Goal: Task Accomplishment & Management: Manage account settings

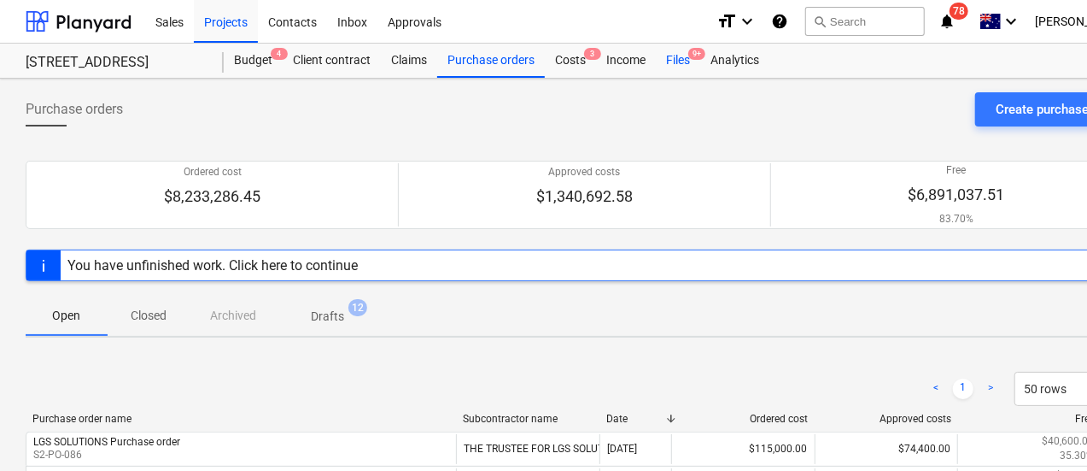
click at [667, 68] on div "Files 9+" at bounding box center [678, 61] width 44 height 34
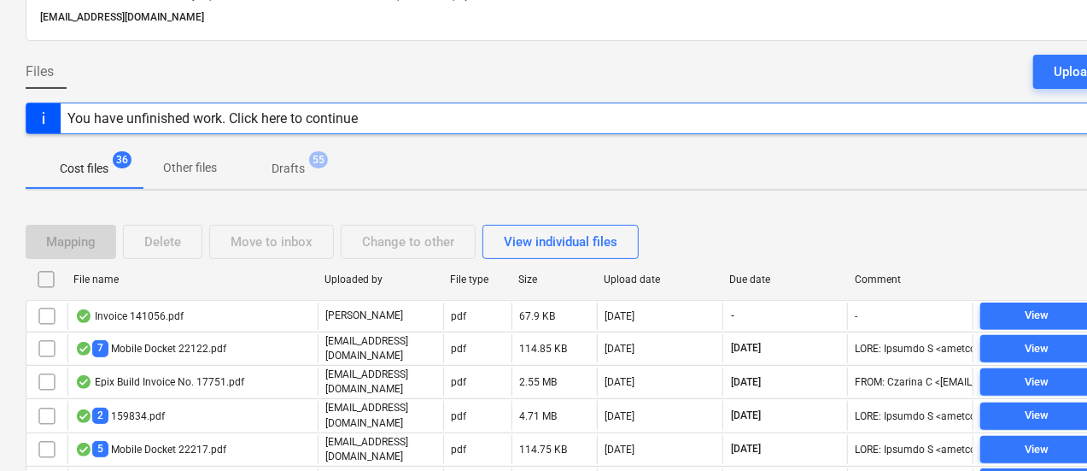
scroll to position [100, 0]
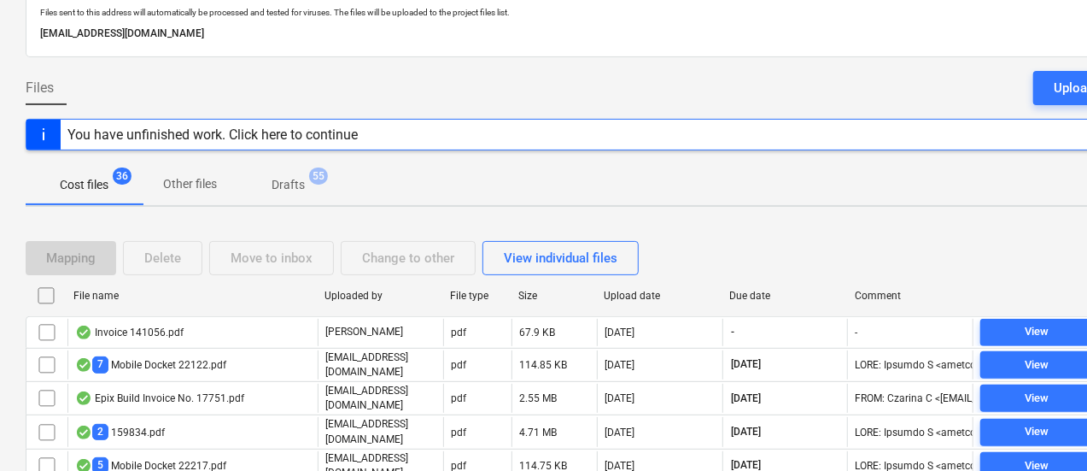
click at [758, 290] on div "Due date" at bounding box center [785, 296] width 112 height 12
checkbox input "false"
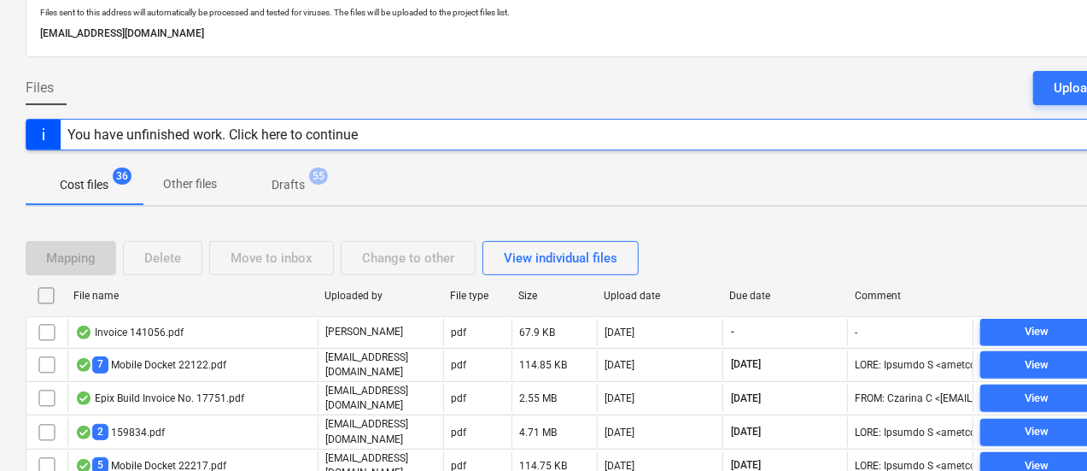
checkbox input "false"
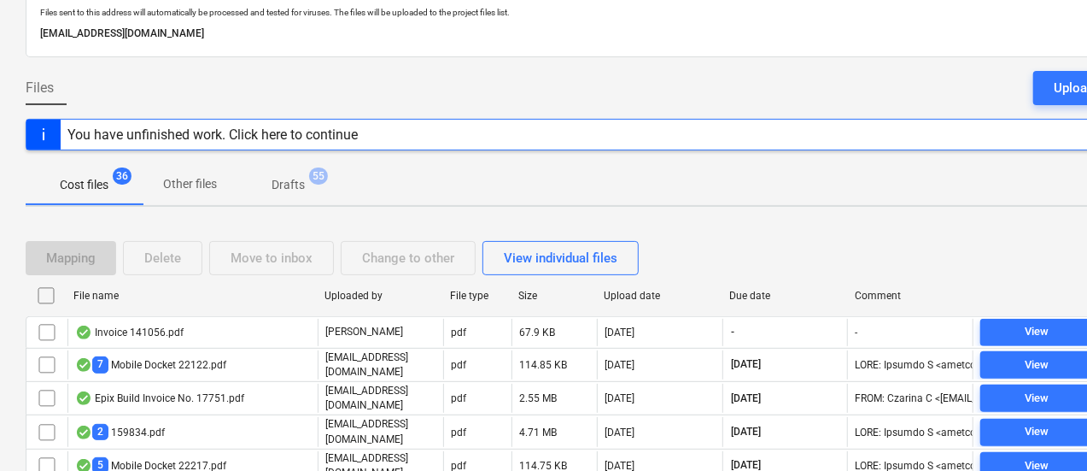
checkbox input "false"
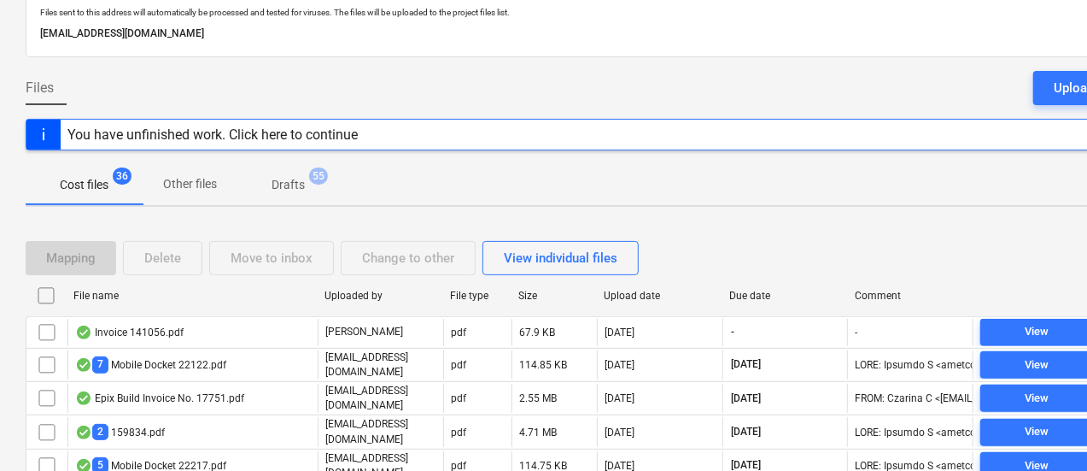
checkbox input "false"
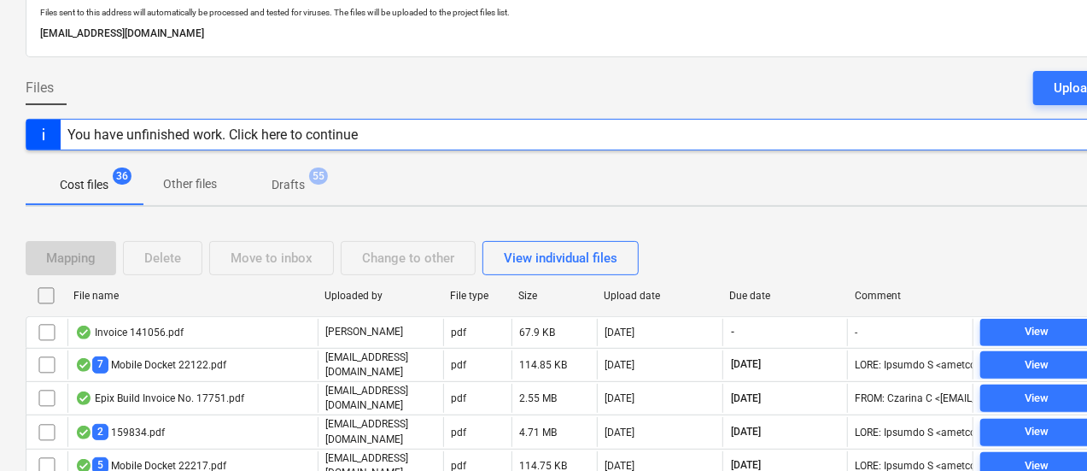
checkbox input "false"
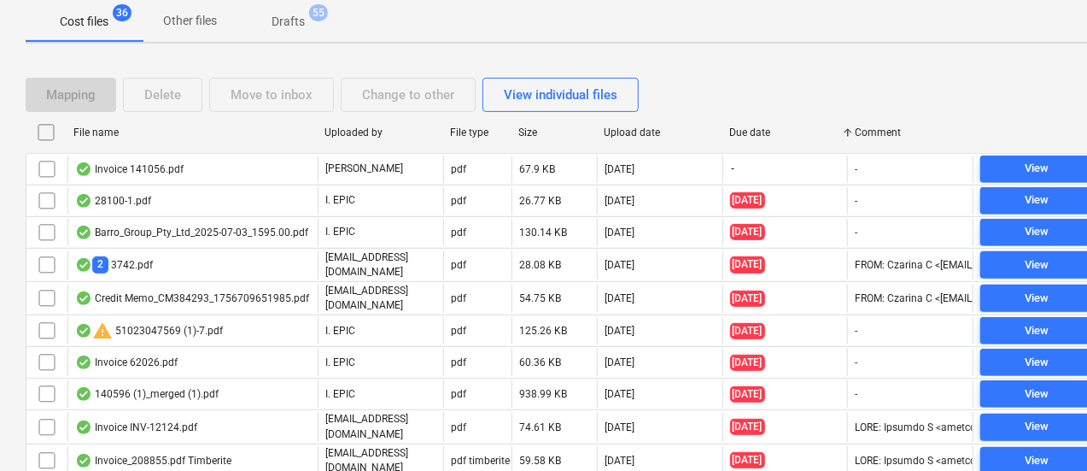
scroll to position [262, 0]
click at [182, 130] on div "File name" at bounding box center [191, 133] width 237 height 12
checkbox input "false"
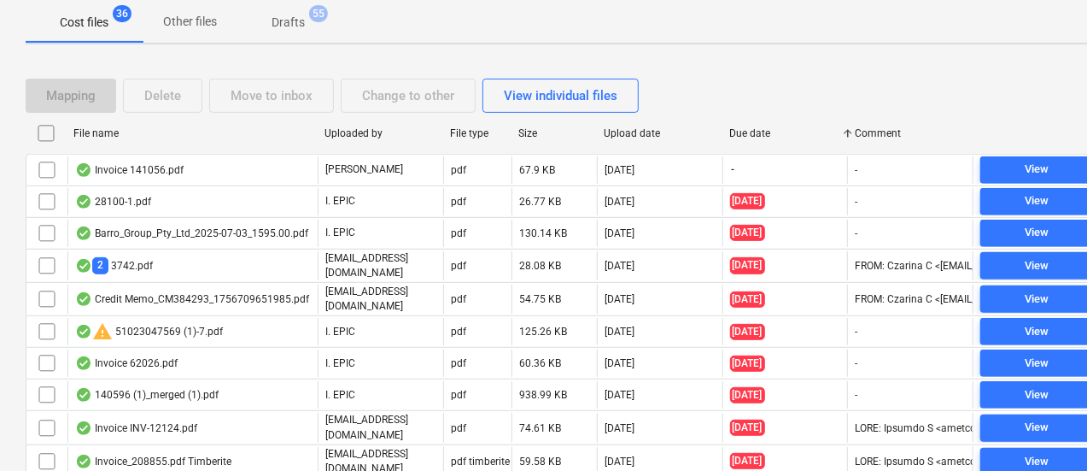
checkbox input "false"
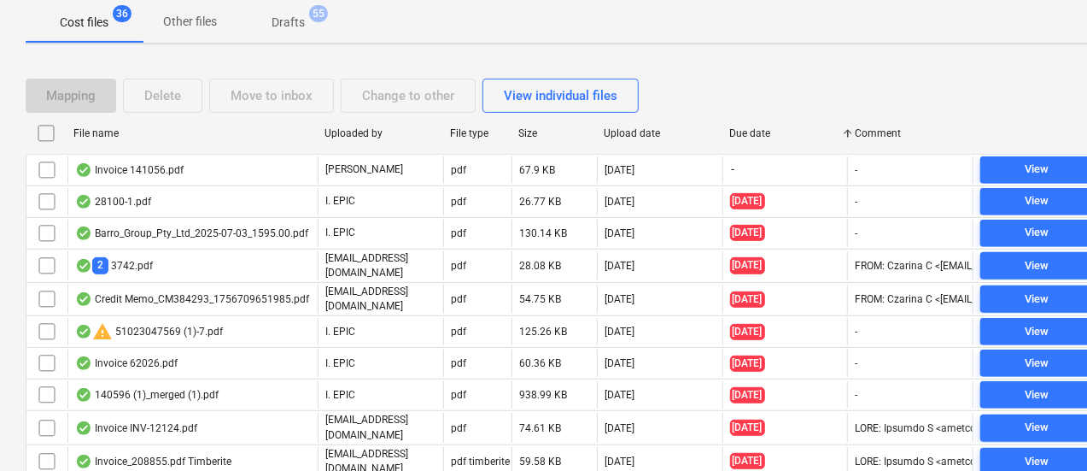
checkbox input "false"
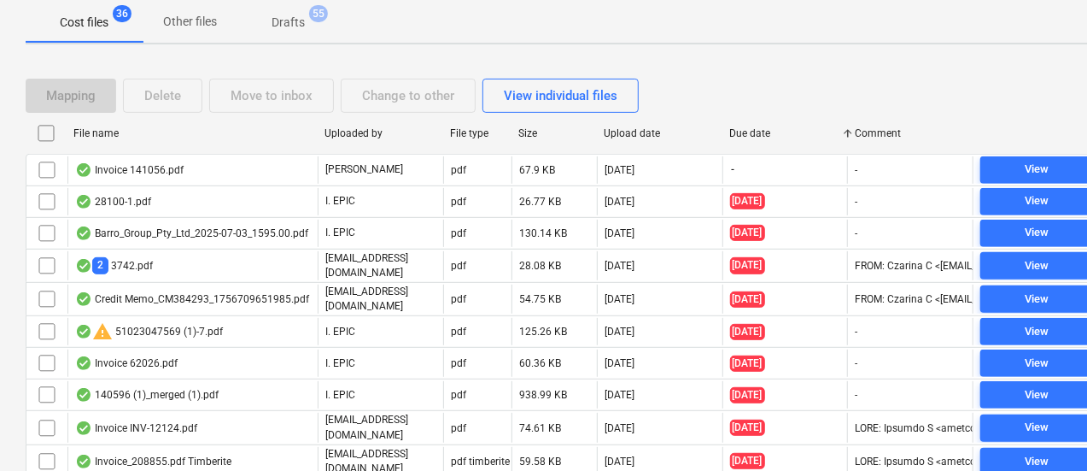
checkbox input "false"
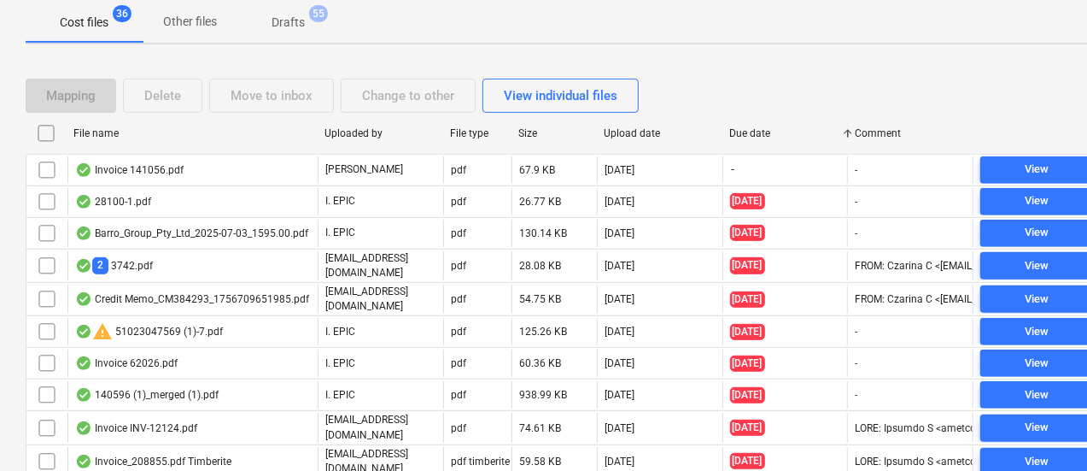
checkbox input "false"
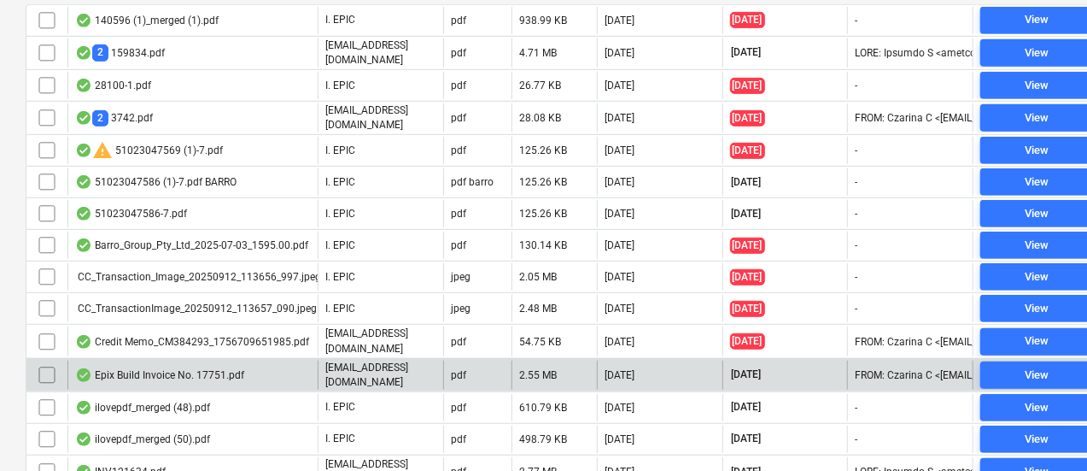
scroll to position [437, 0]
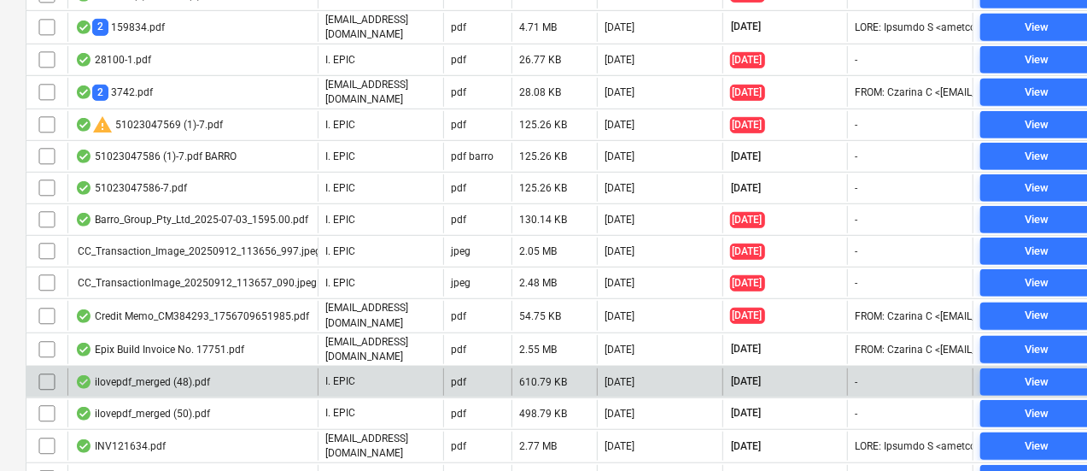
click at [276, 368] on div "ilovepdf_merged (48).pdf" at bounding box center [192, 381] width 250 height 27
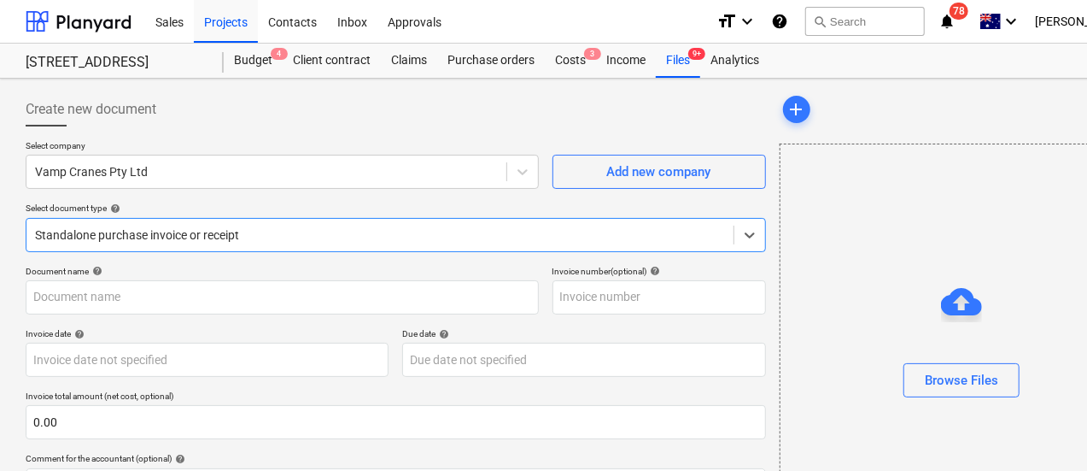
type input "INV-12845"
type input "[DATE]"
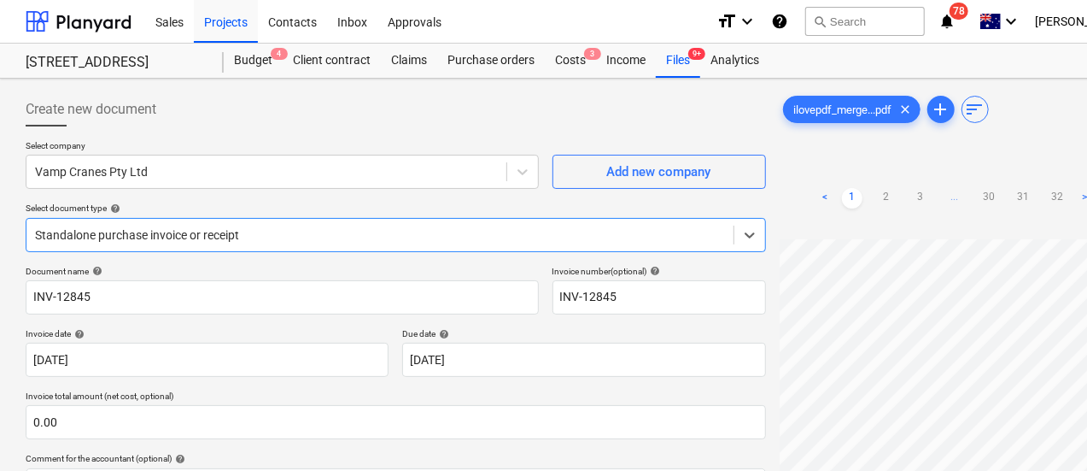
scroll to position [0, 105]
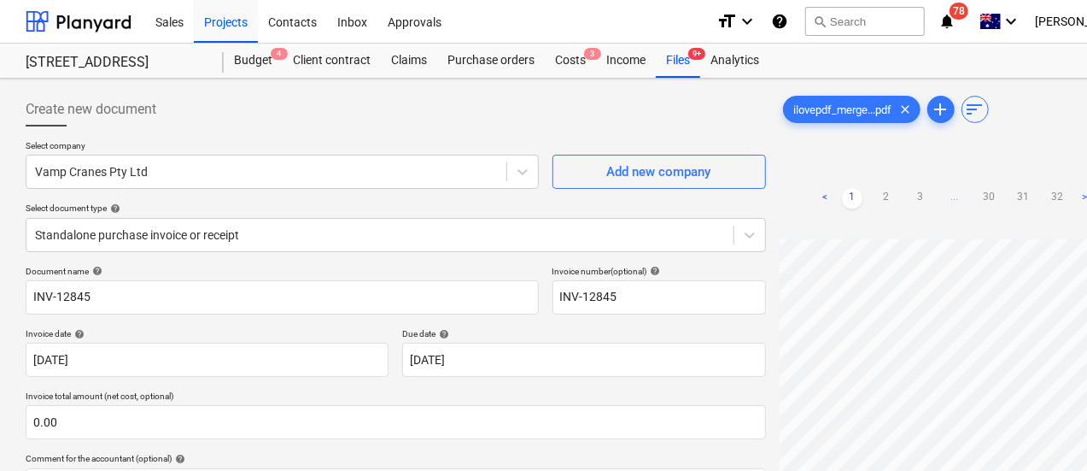
click at [1071, 201] on div "< 1 2 3 ... 30 31 32 > zoom_in zoom_out chat 1 save_alt" at bounding box center [961, 198] width 363 height 82
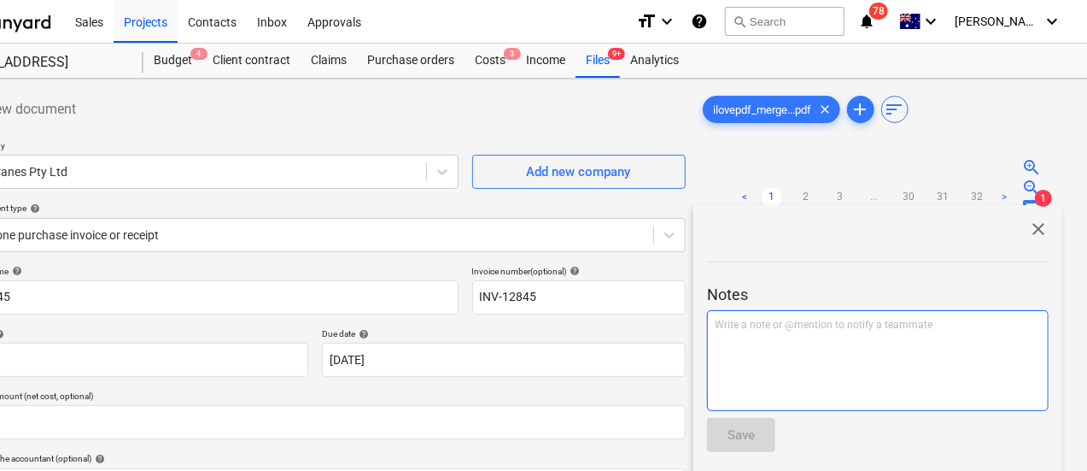
scroll to position [0, 0]
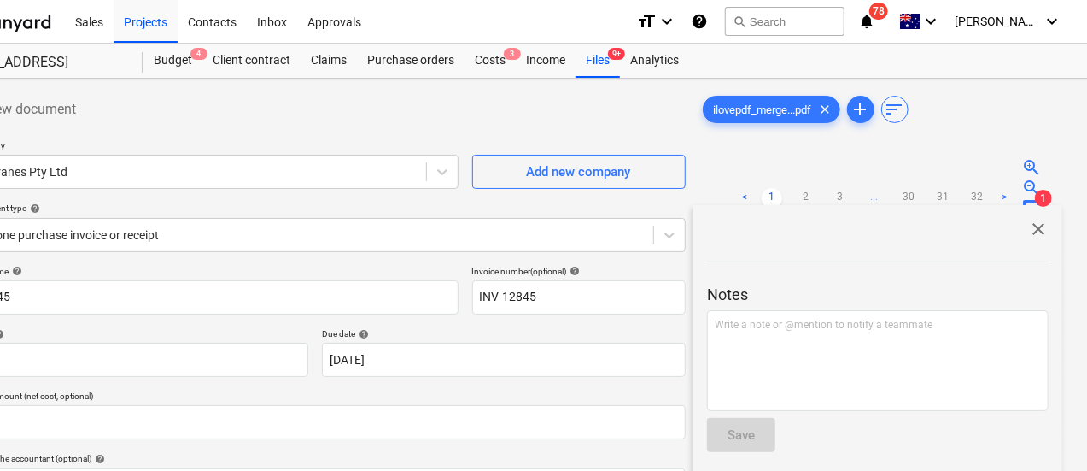
click at [1022, 198] on span "chat" at bounding box center [1032, 208] width 20 height 20
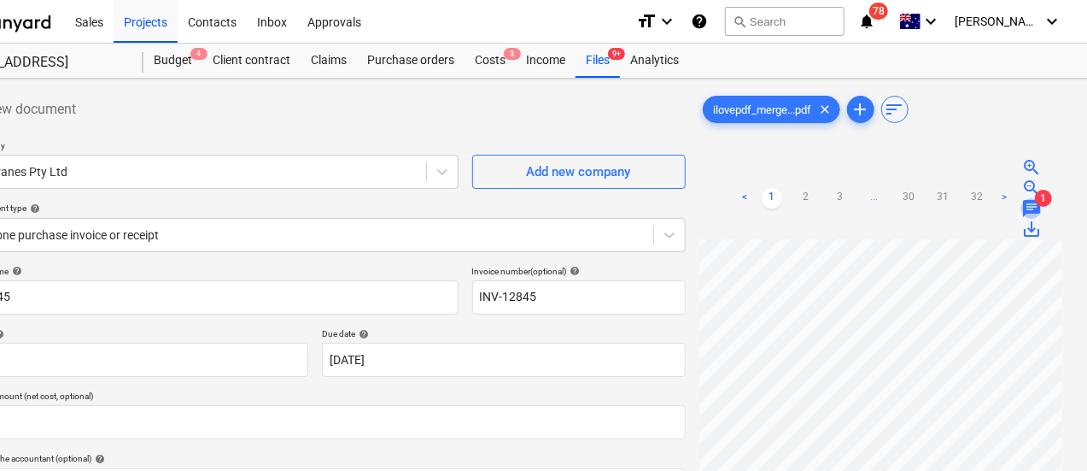
click at [1022, 198] on span "chat" at bounding box center [1032, 208] width 20 height 20
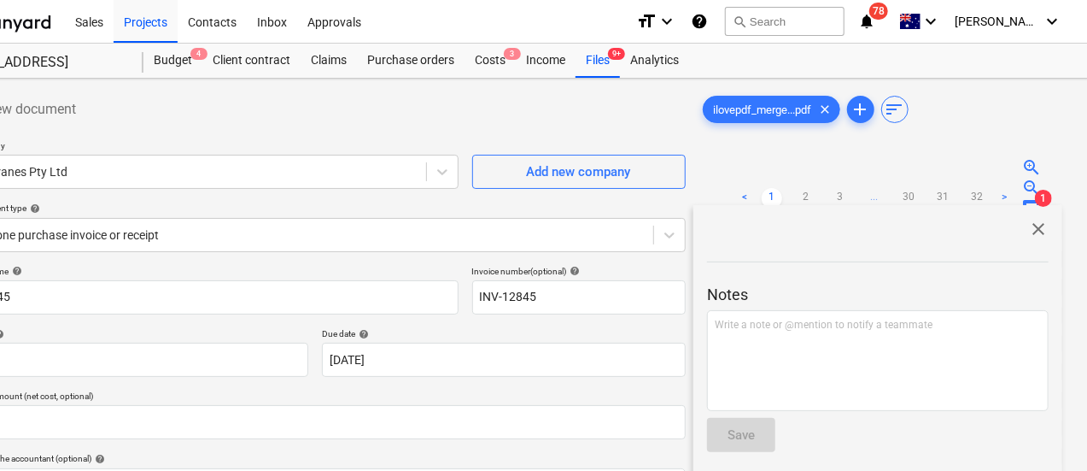
click at [1039, 220] on span "close" at bounding box center [1038, 229] width 20 height 20
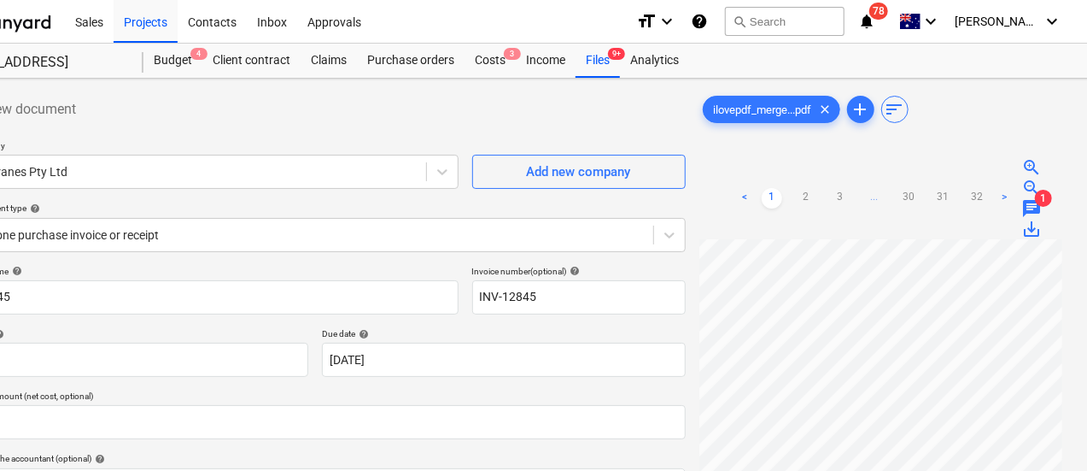
scroll to position [29, 0]
click at [589, 62] on div "Files 9+" at bounding box center [598, 61] width 44 height 34
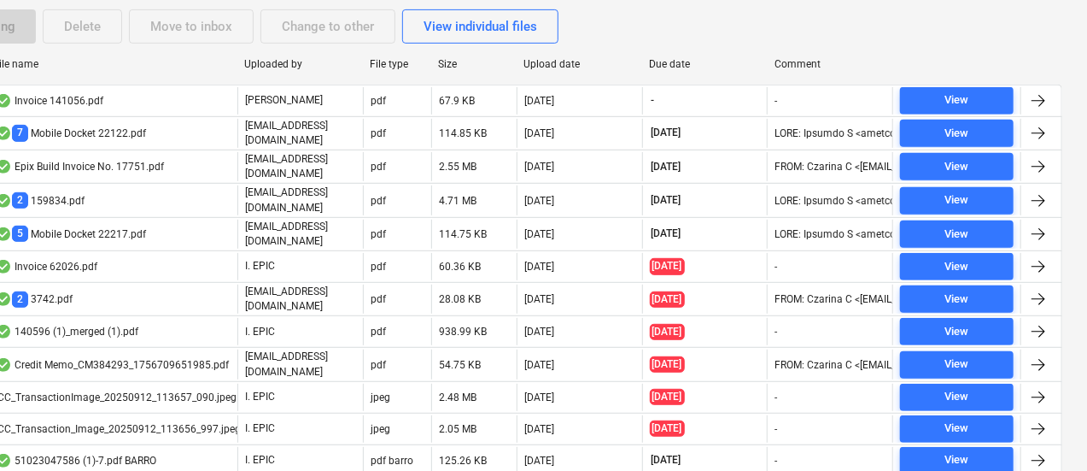
scroll to position [331, 0]
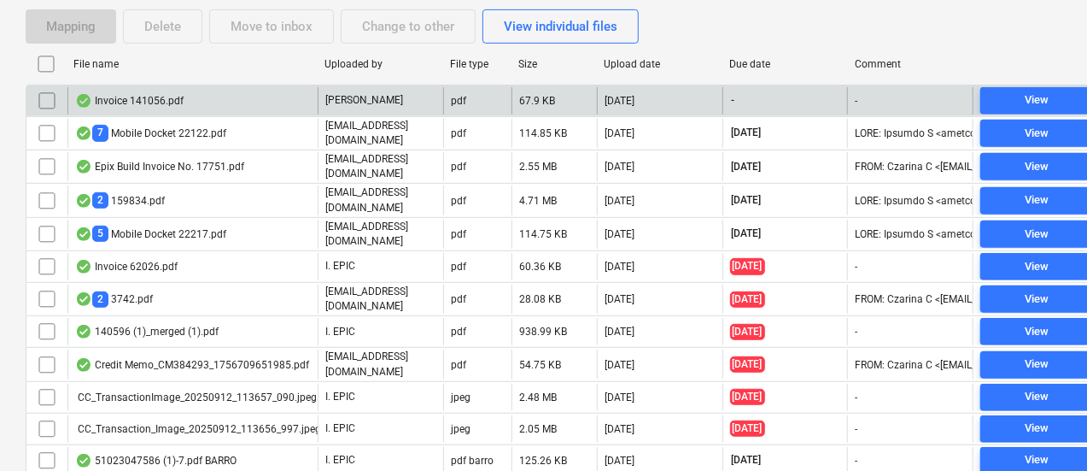
click at [348, 97] on p "[PERSON_NAME]" at bounding box center [364, 100] width 78 height 15
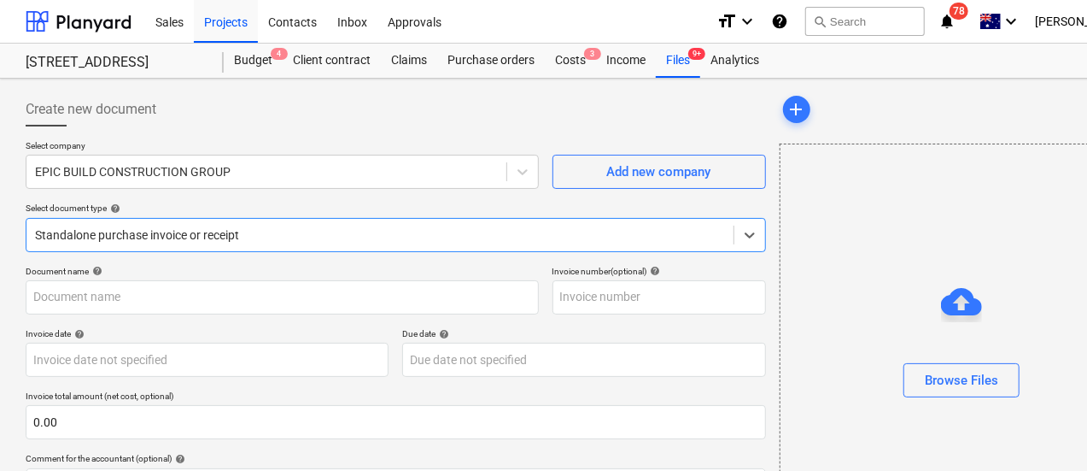
type input "141056"
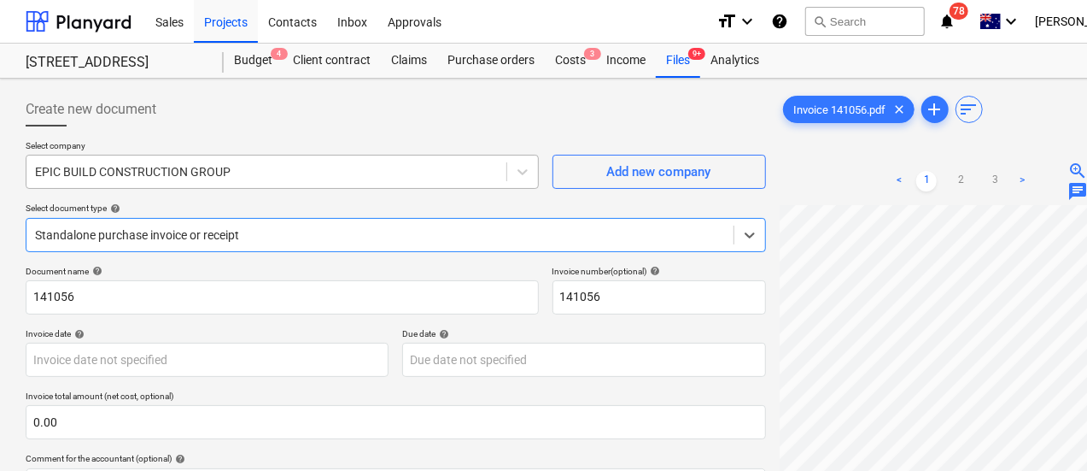
click at [507, 180] on span at bounding box center [507, 171] width 1 height 19
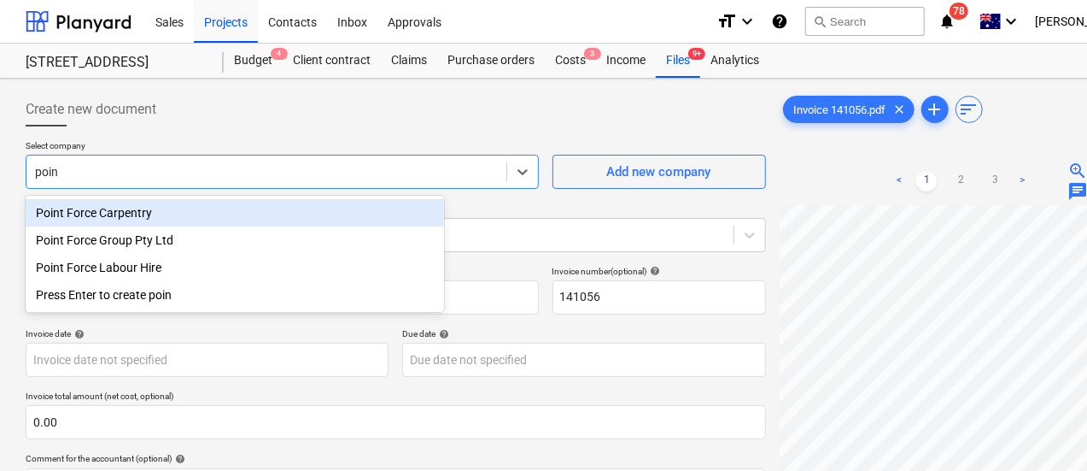
type input "point"
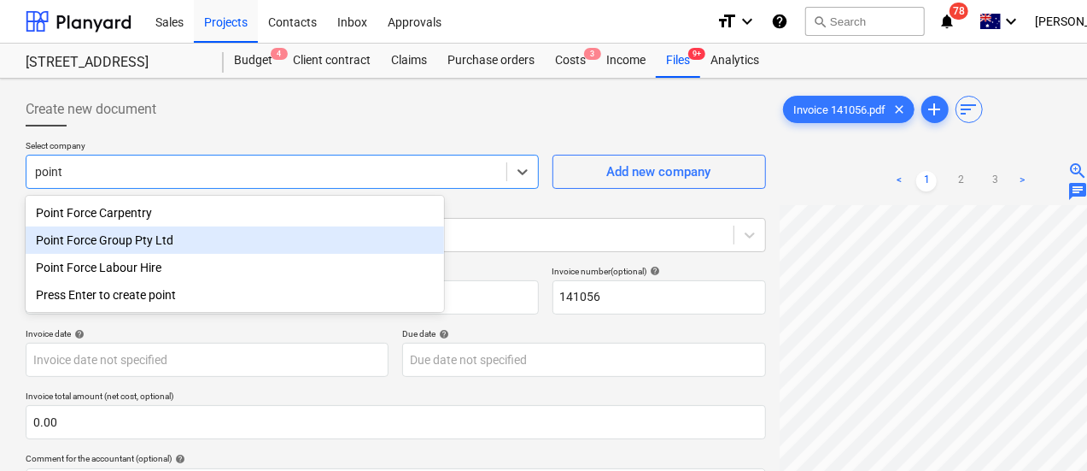
click at [368, 233] on div "Point Force Group Pty Ltd" at bounding box center [235, 239] width 419 height 27
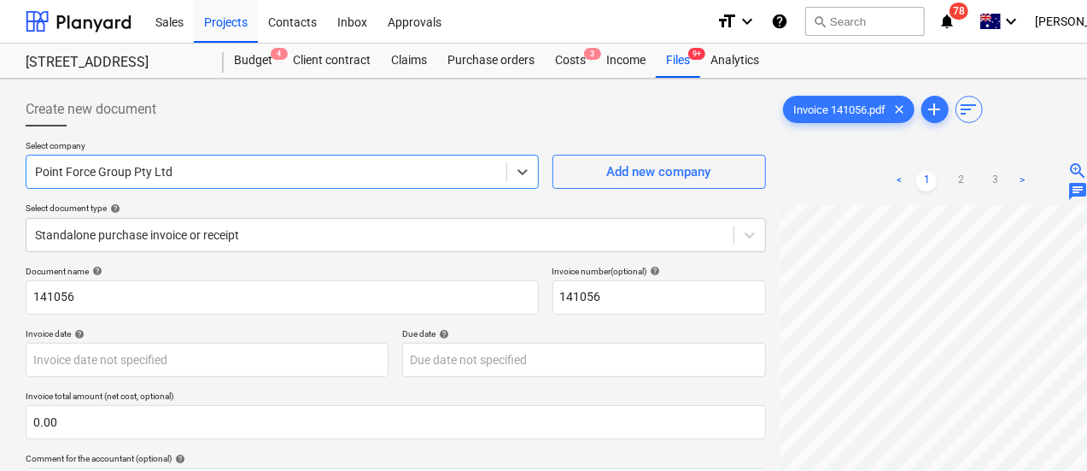
click at [368, 233] on div "Standalone purchase invoice or receipt" at bounding box center [396, 235] width 741 height 34
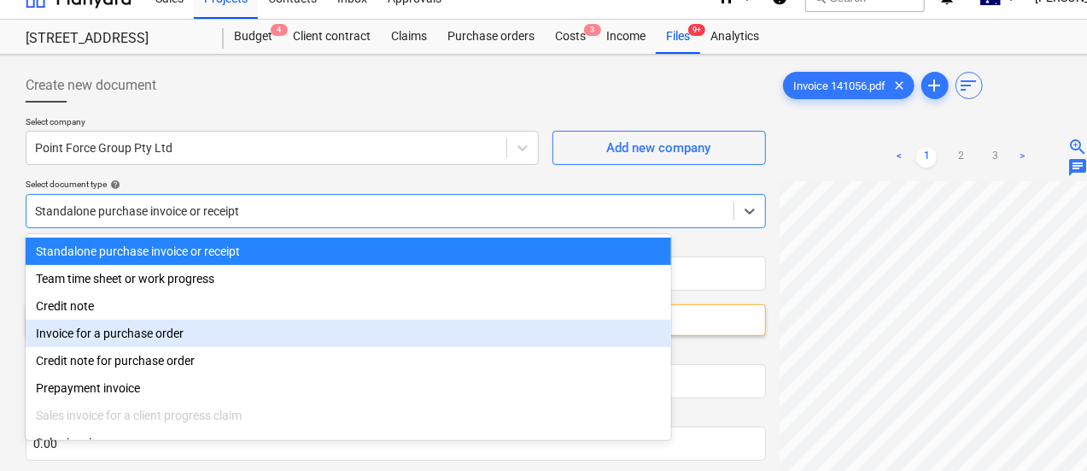
click at [307, 342] on div "Invoice for a purchase order" at bounding box center [349, 332] width 646 height 27
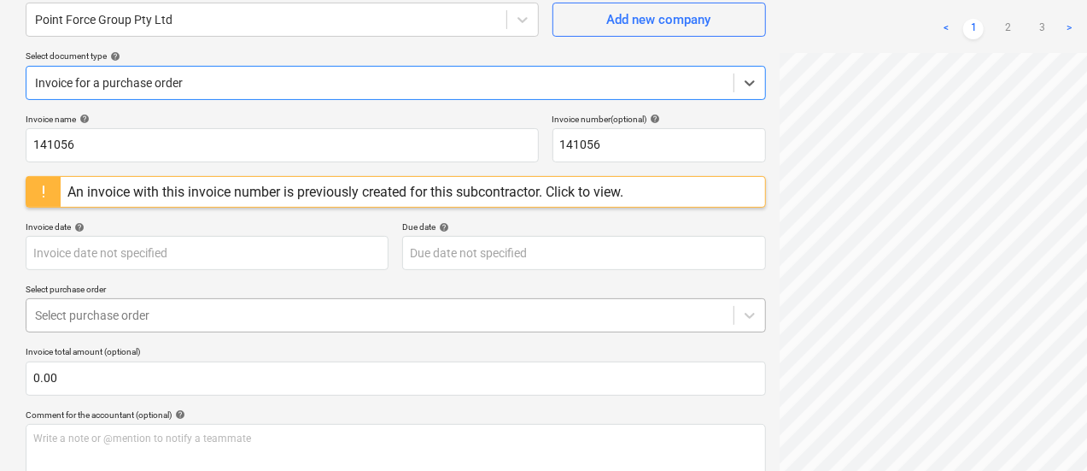
click at [298, 313] on div at bounding box center [380, 315] width 690 height 17
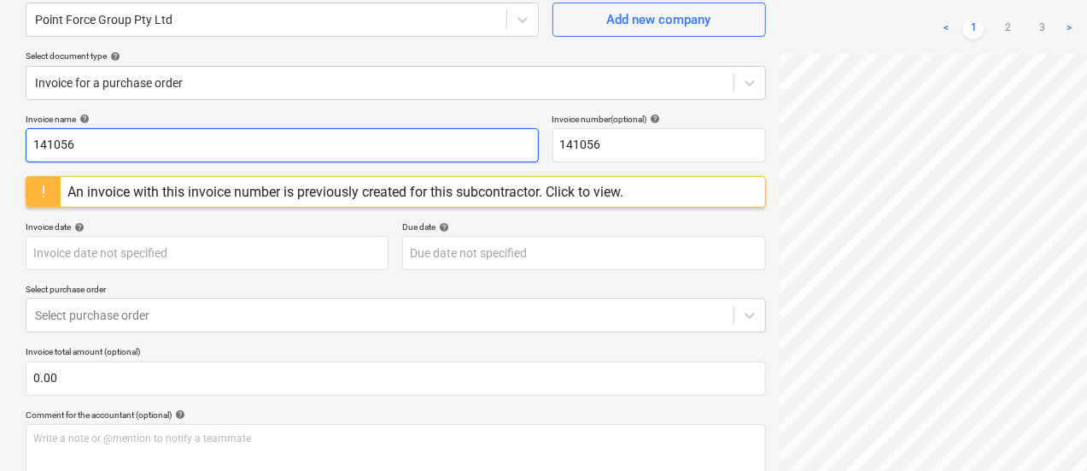
drag, startPoint x: 190, startPoint y: 151, endPoint x: 0, endPoint y: 144, distance: 189.7
click at [0, 144] on div "Create new document Select company Point Force Group Pty Ltd Add new company Se…" at bounding box center [584, 273] width 1168 height 693
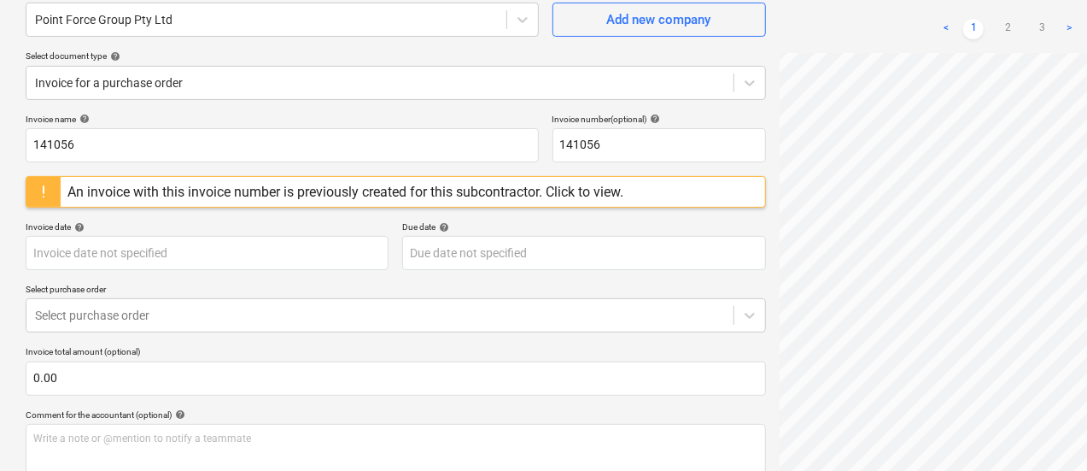
click at [517, 193] on div "An invoice with this invoice number is previously created for this subcontracto…" at bounding box center [345, 192] width 556 height 16
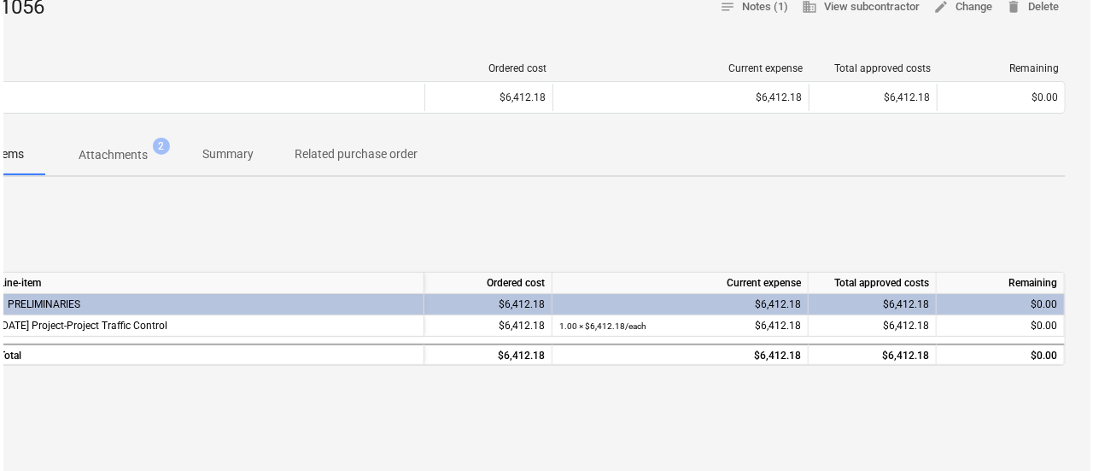
scroll to position [184, 0]
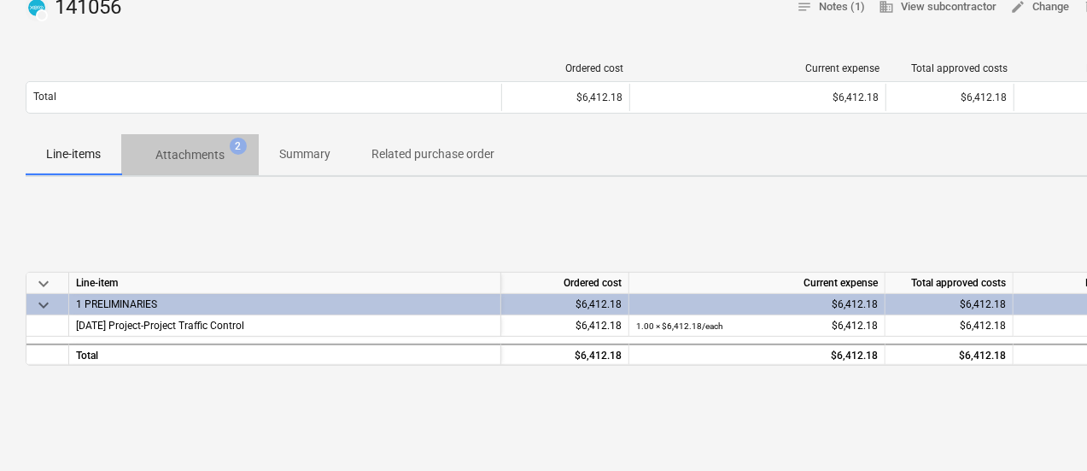
click at [208, 168] on span "Attachments 2" at bounding box center [190, 154] width 138 height 31
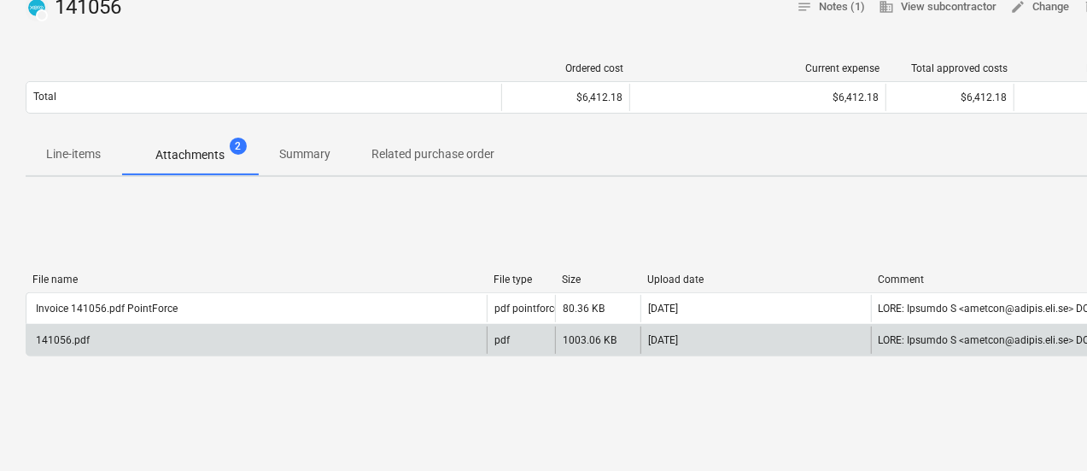
click at [277, 336] on div "141056.pdf" at bounding box center [256, 339] width 460 height 27
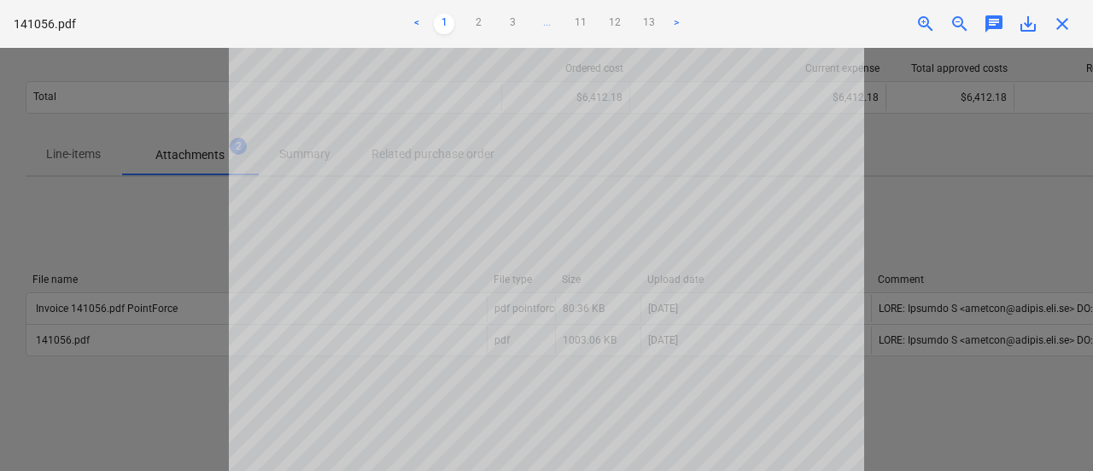
click at [996, 298] on div at bounding box center [546, 259] width 1093 height 423
click at [1068, 31] on span "close" at bounding box center [1062, 24] width 20 height 20
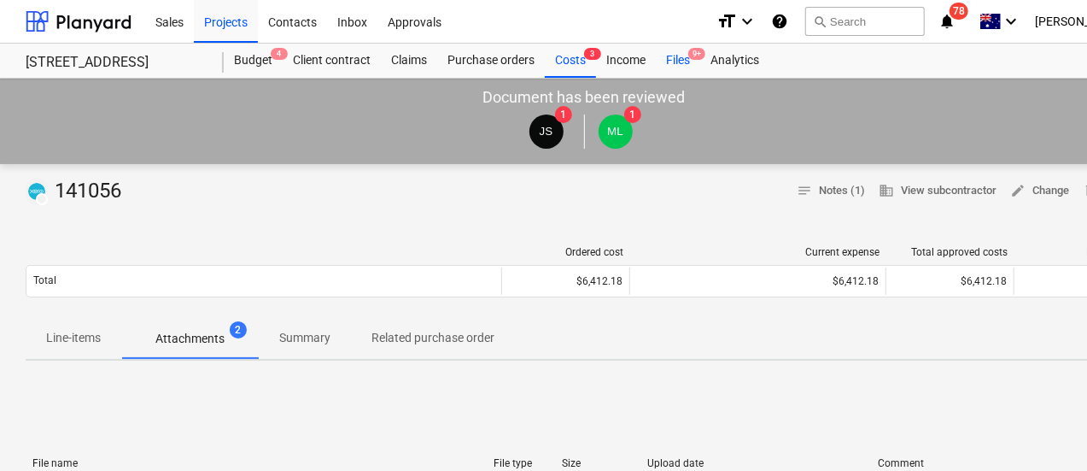
click at [676, 56] on div "Files 9+" at bounding box center [678, 61] width 44 height 34
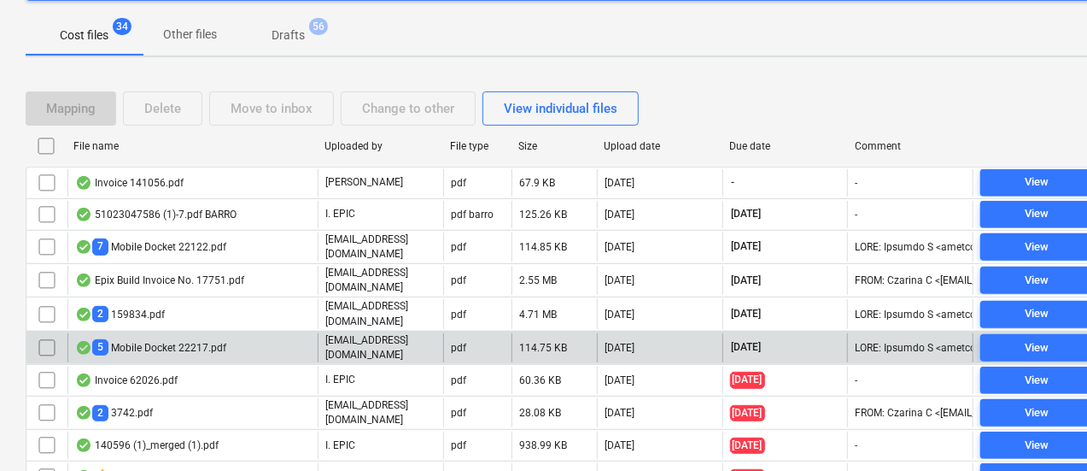
scroll to position [246, 0]
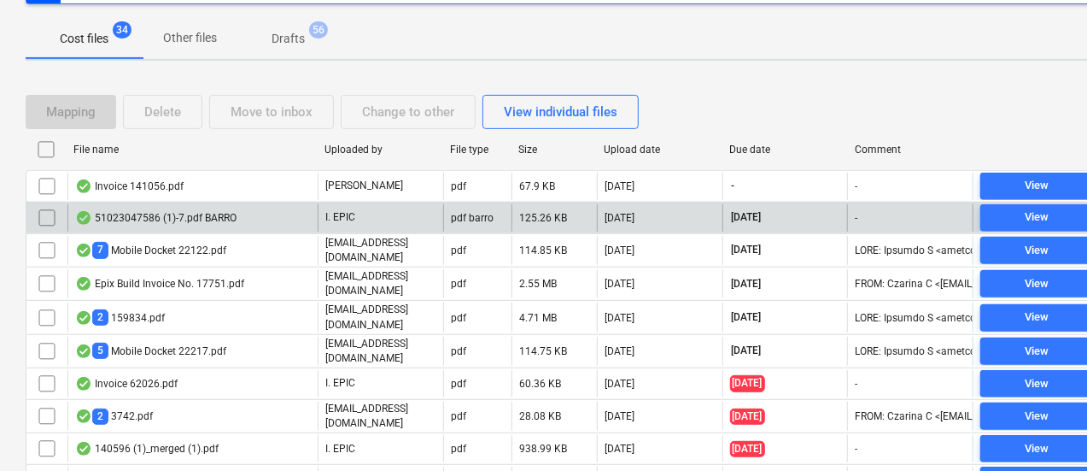
click at [236, 217] on div "51023047586 (1)-7.pdf BARRO" at bounding box center [192, 217] width 250 height 27
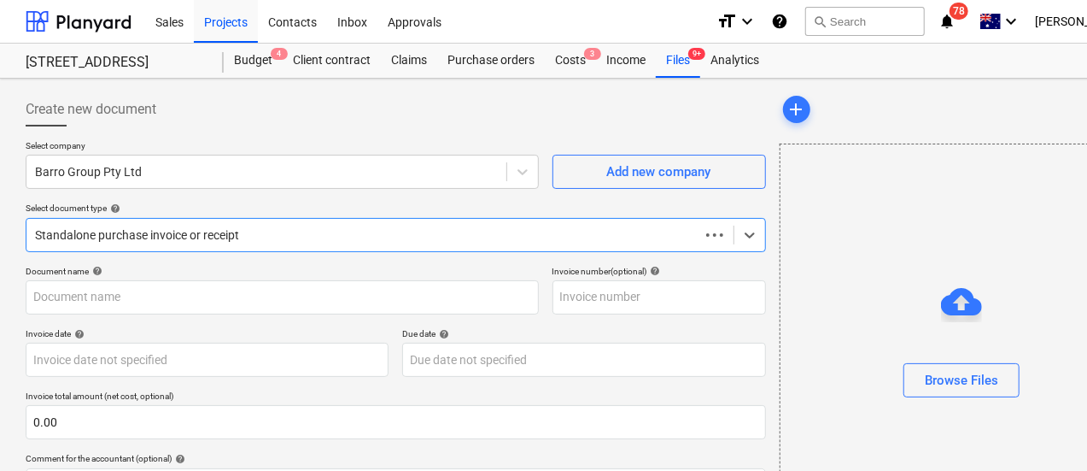
type input "51023047558"
type input "[DATE]"
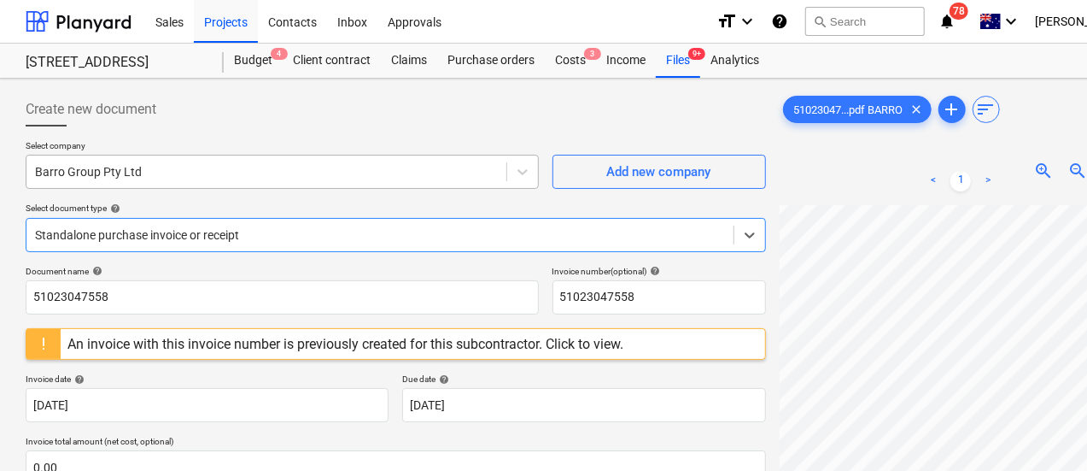
click at [181, 169] on div at bounding box center [266, 171] width 463 height 17
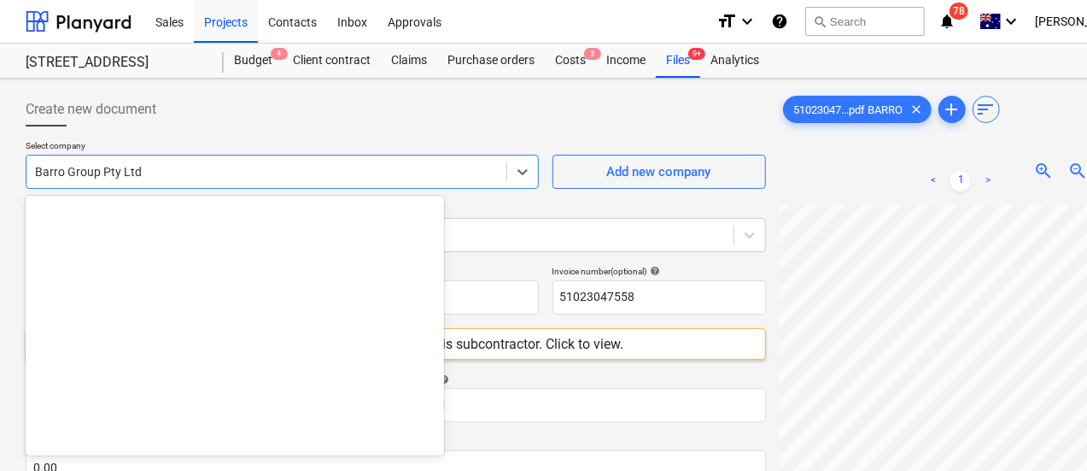
scroll to position [3528, 0]
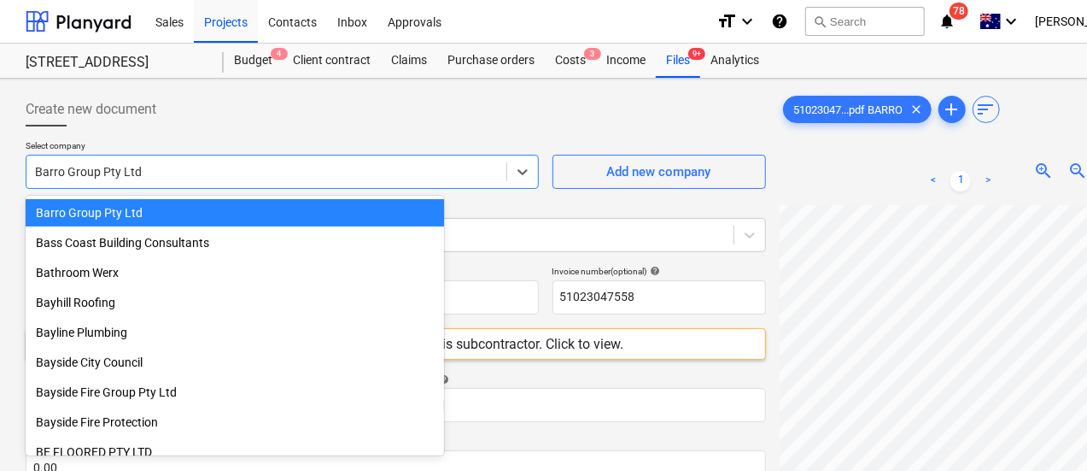
click at [181, 169] on div at bounding box center [266, 171] width 463 height 17
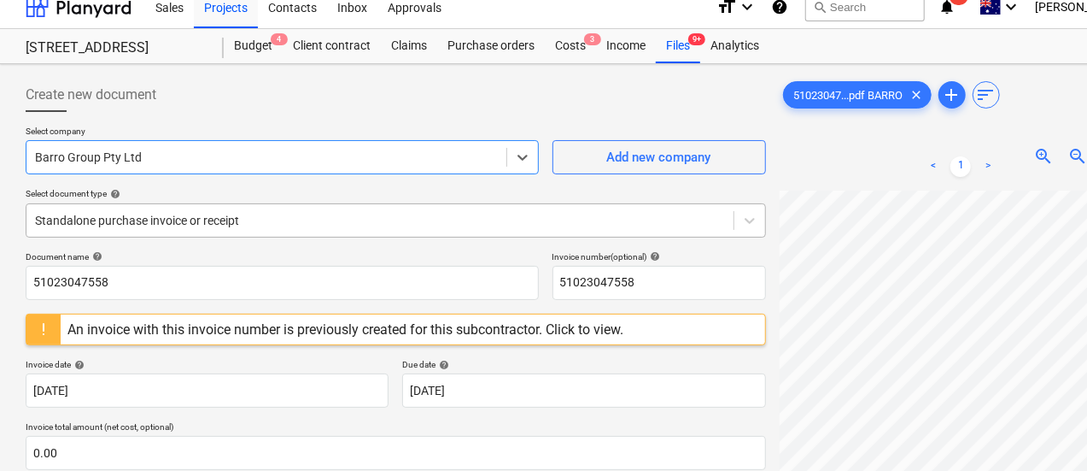
click at [187, 223] on div "Standalone purchase invoice or receipt" at bounding box center [379, 220] width 707 height 24
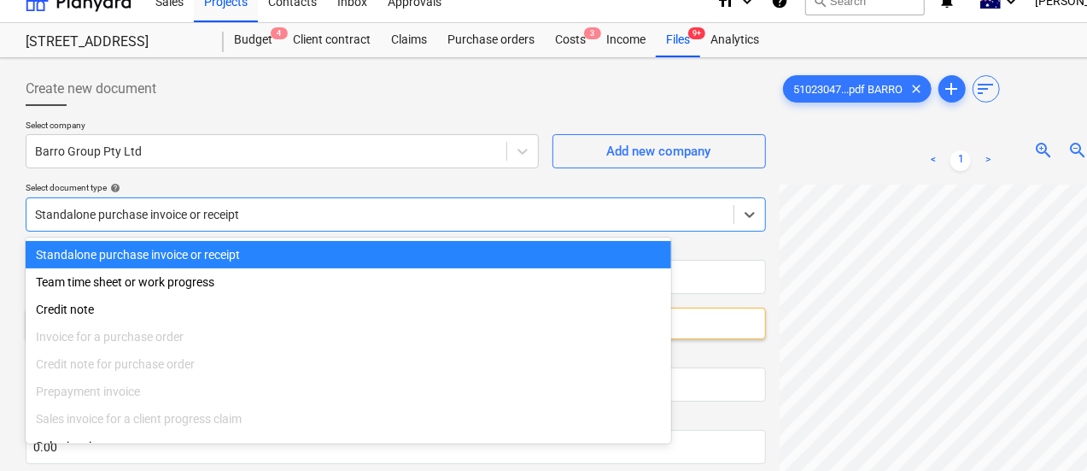
scroll to position [24, 0]
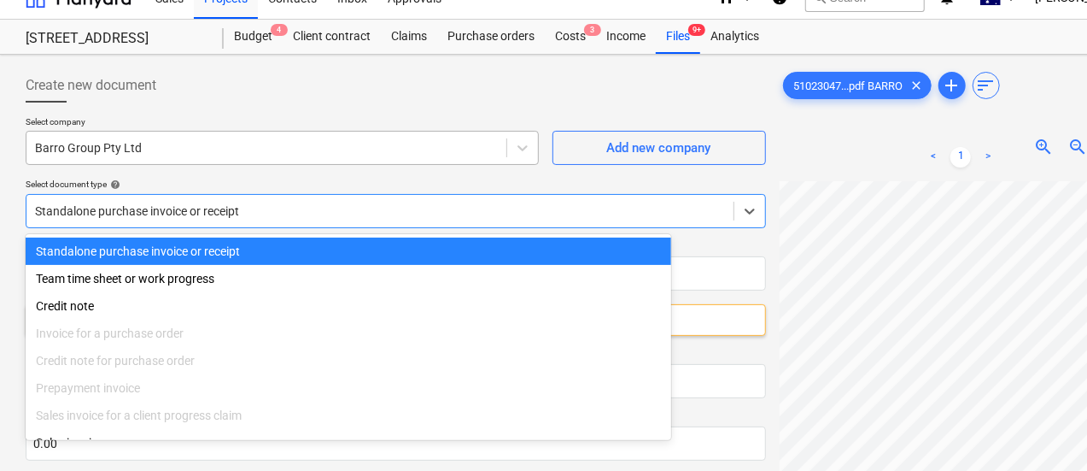
click at [342, 162] on div "Barro Group Pty Ltd" at bounding box center [282, 148] width 513 height 34
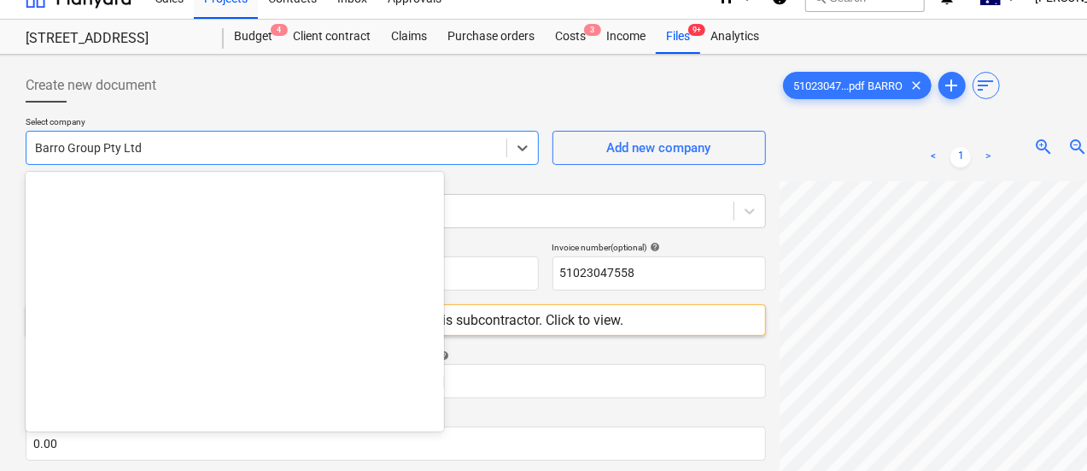
scroll to position [3528, 0]
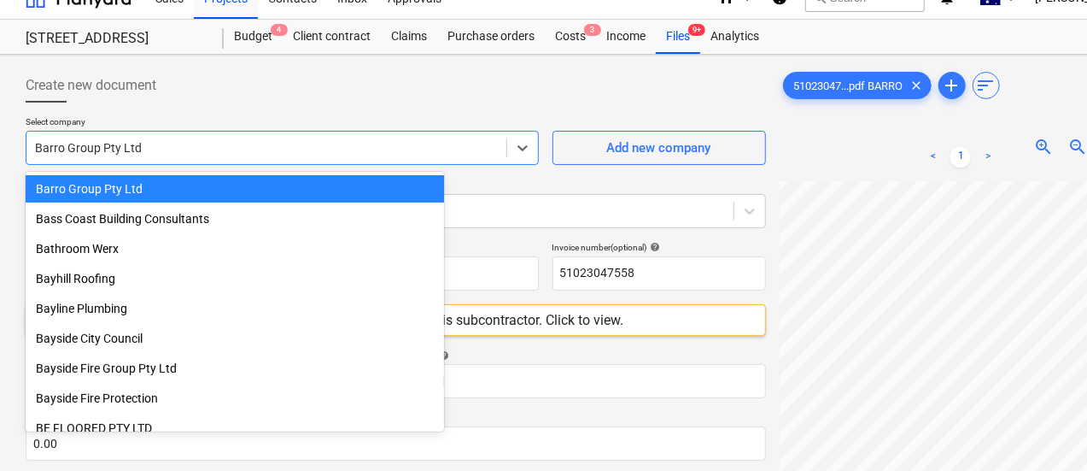
click at [374, 93] on div "Create new document" at bounding box center [396, 85] width 741 height 34
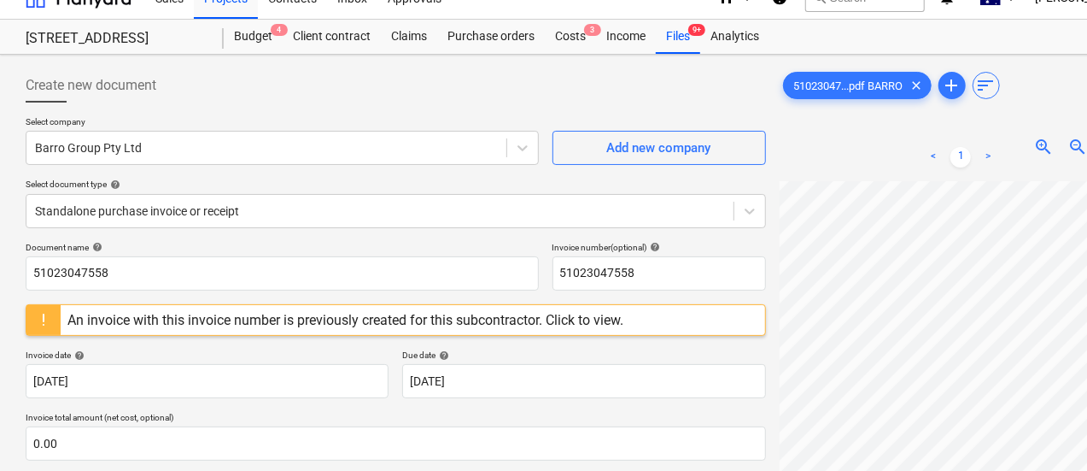
click at [456, 313] on div "An invoice with this invoice number is previously created for this subcontracto…" at bounding box center [345, 320] width 556 height 16
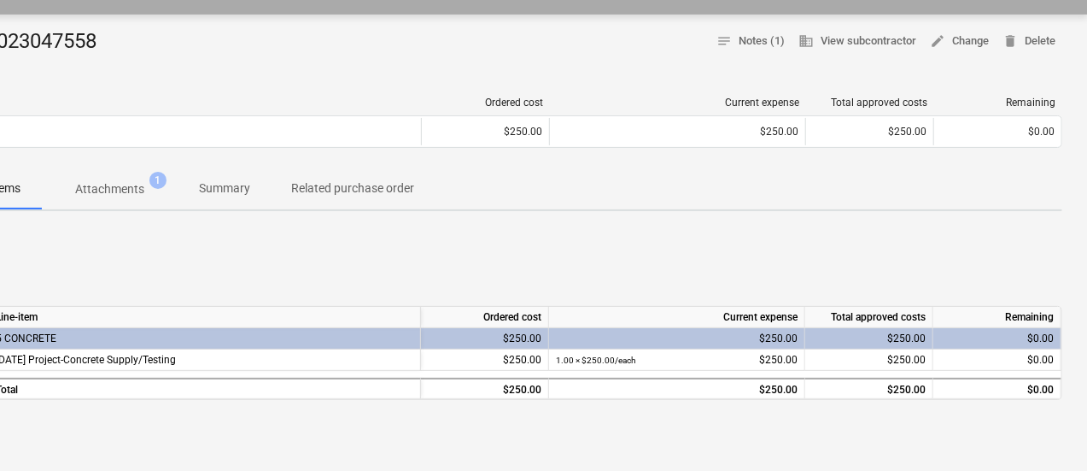
scroll to position [149, 0]
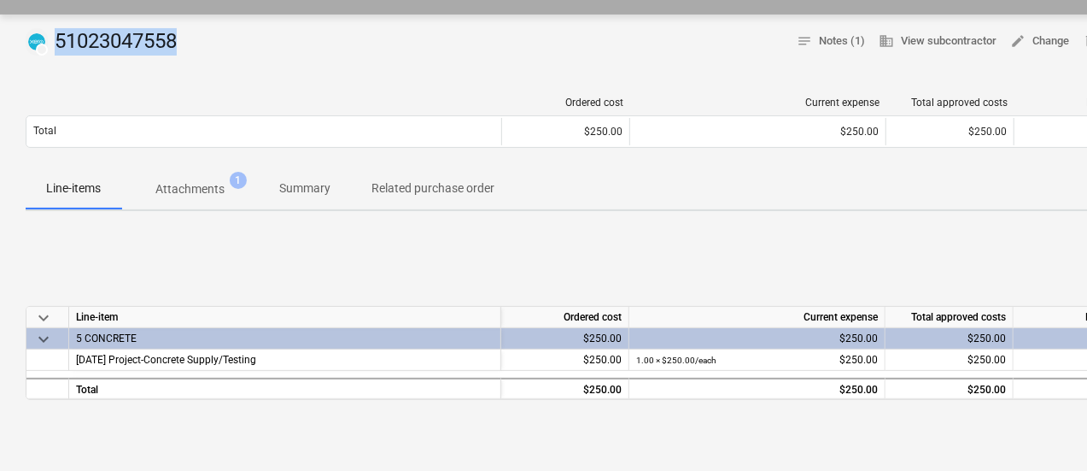
drag, startPoint x: 200, startPoint y: 41, endPoint x: 51, endPoint y: 38, distance: 148.6
click at [51, 38] on div "DRAFT 51023047558 notes Notes (1) business View subcontractor edit Change delet…" at bounding box center [584, 41] width 1117 height 27
copy div "51023047558"
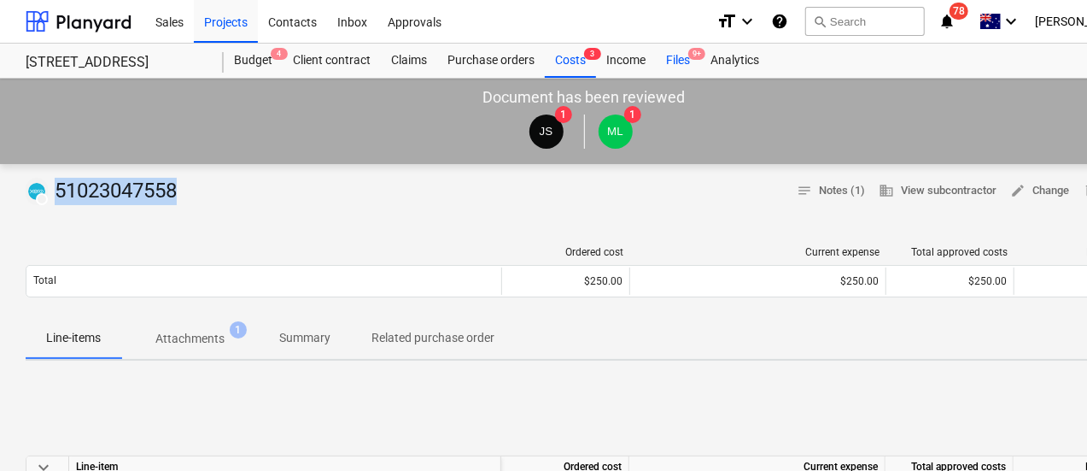
click at [675, 60] on div "Files 9+" at bounding box center [678, 61] width 44 height 34
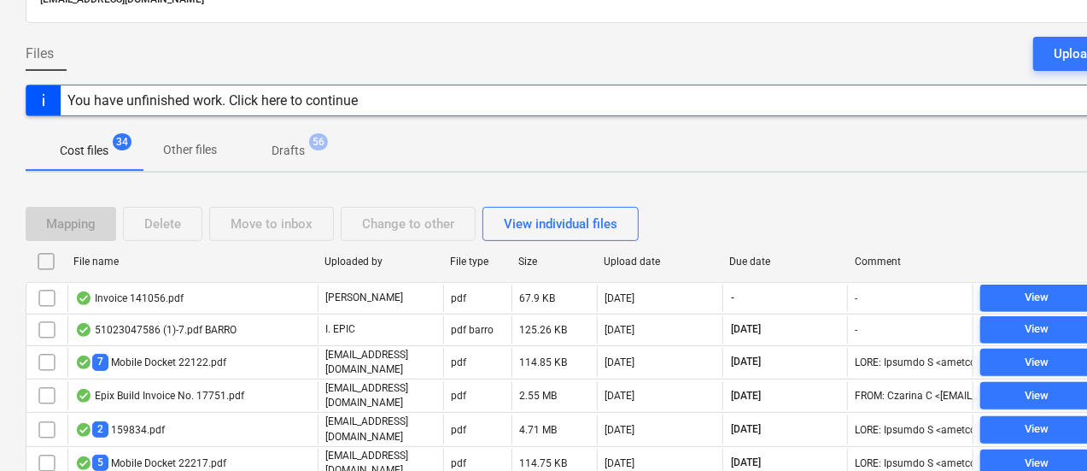
scroll to position [137, 0]
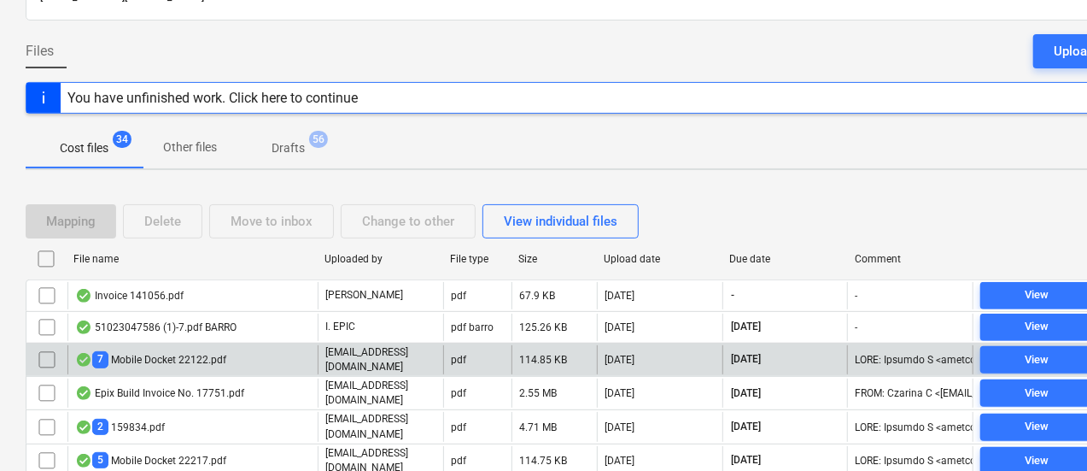
click at [272, 353] on div "7 Mobile Docket 22122.pdf" at bounding box center [192, 359] width 250 height 29
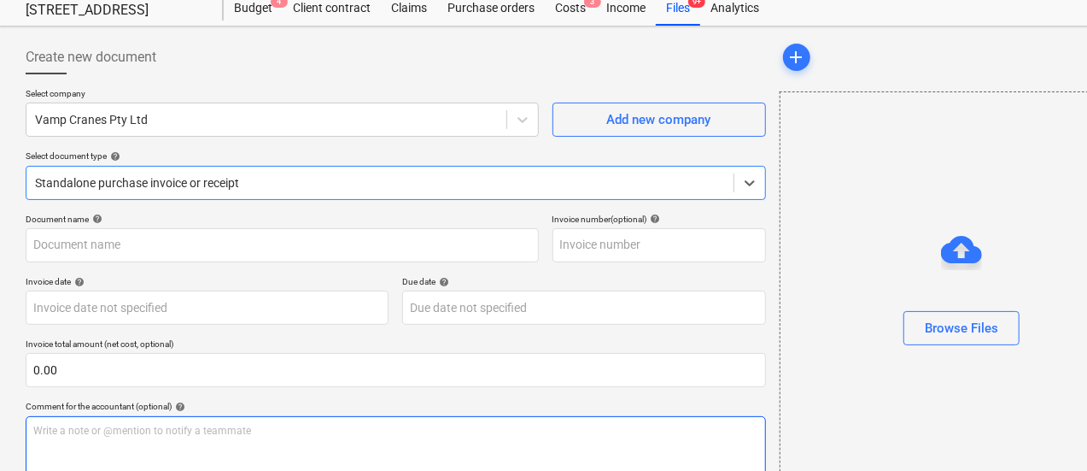
type input "INV-12845"
type input "[DATE]"
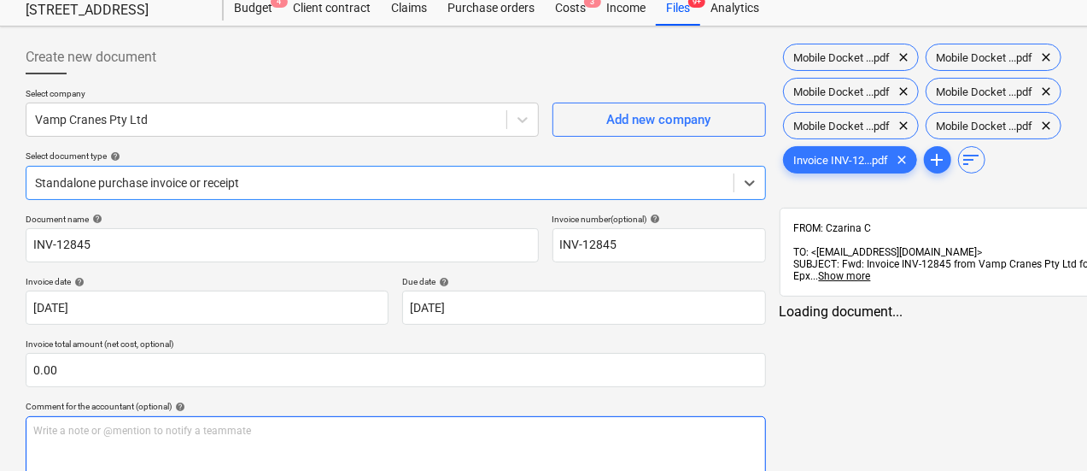
scroll to position [53, 0]
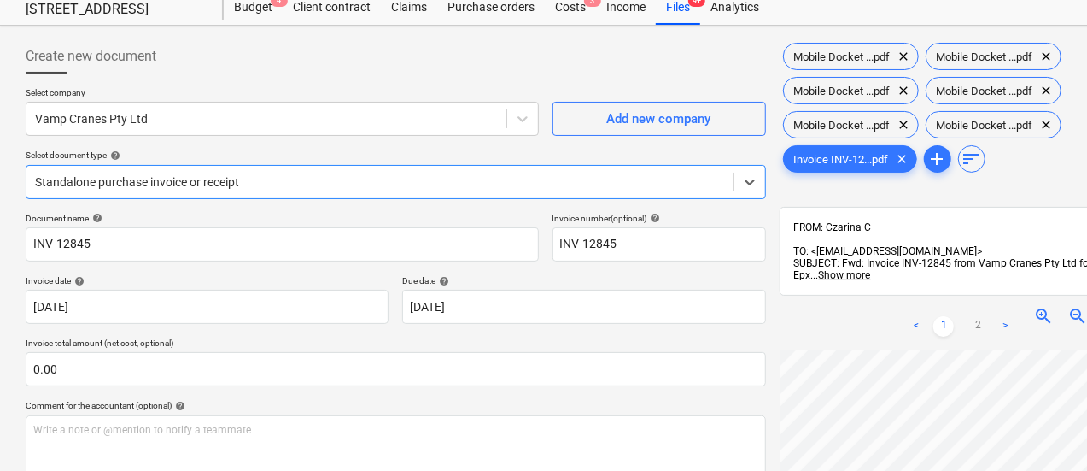
click at [322, 193] on div "Standalone purchase invoice or receipt" at bounding box center [396, 182] width 741 height 34
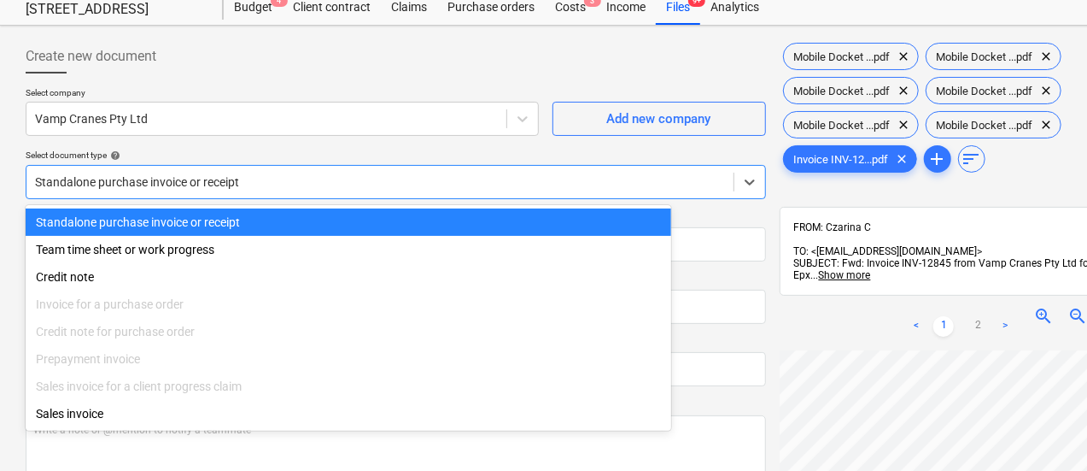
click at [325, 153] on div "Select document type help" at bounding box center [396, 154] width 741 height 11
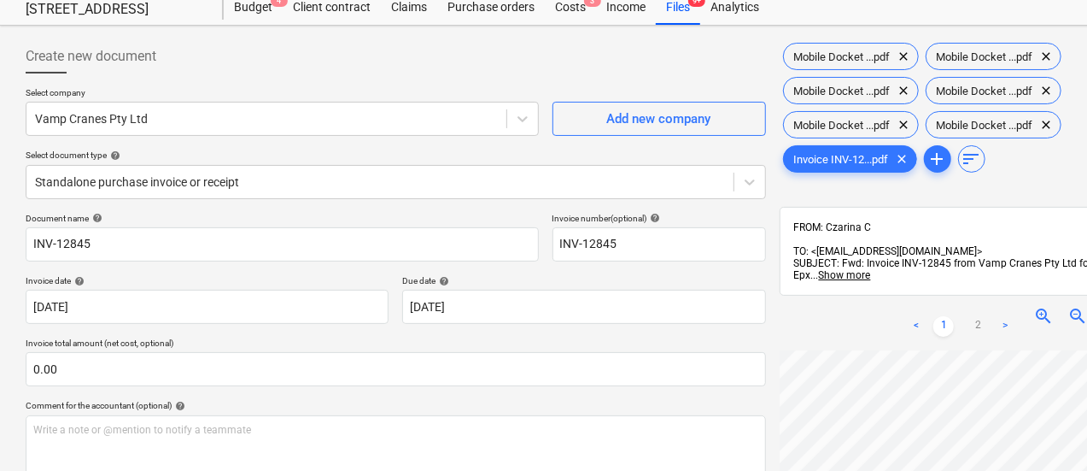
scroll to position [102, 0]
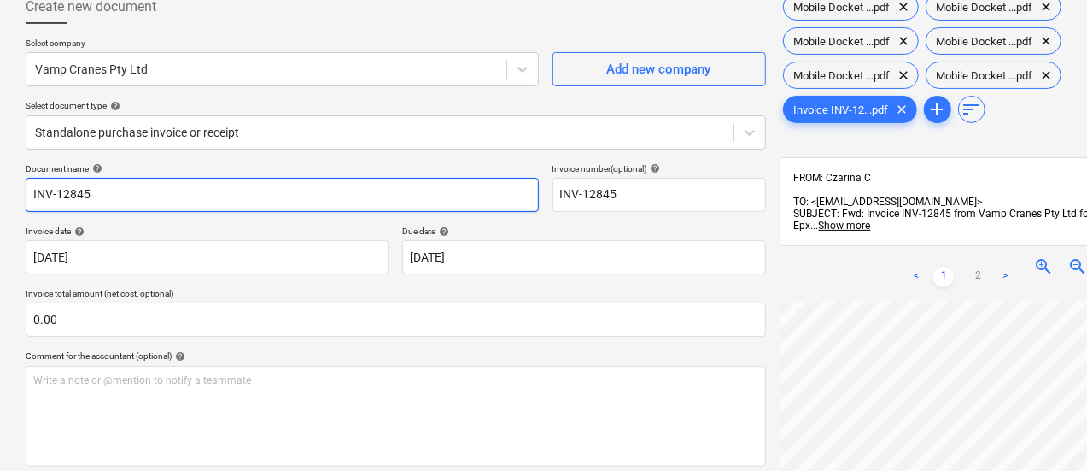
click at [307, 197] on input "INV-12845" at bounding box center [282, 195] width 513 height 34
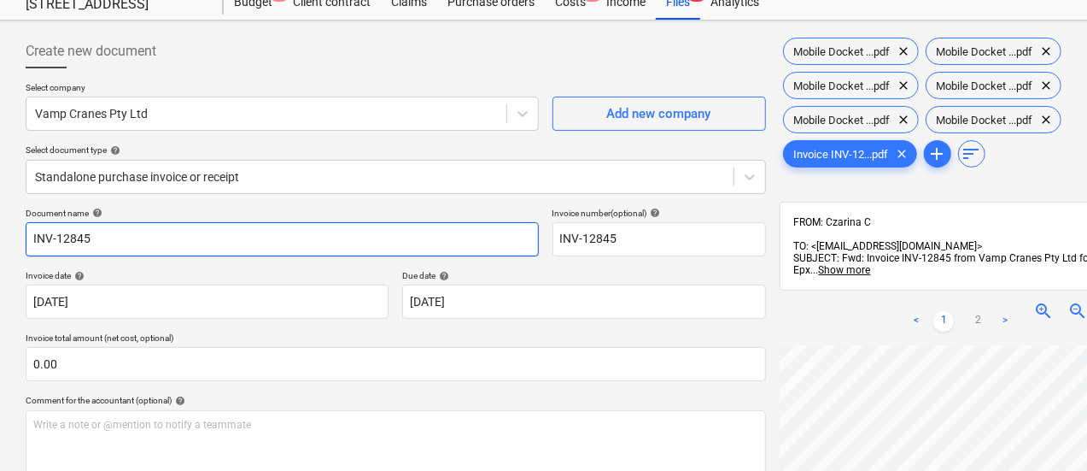
scroll to position [0, 0]
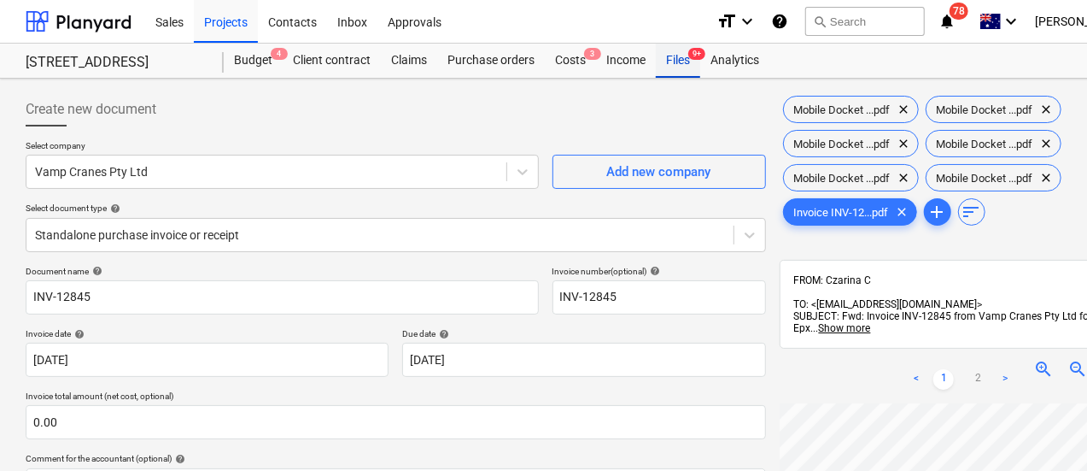
click at [681, 64] on div "Files 9+" at bounding box center [678, 61] width 44 height 34
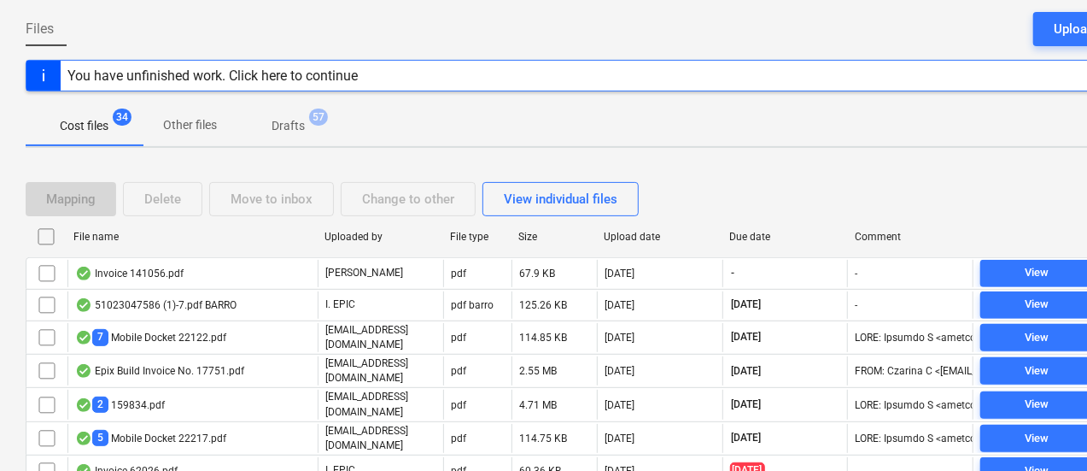
scroll to position [173, 0]
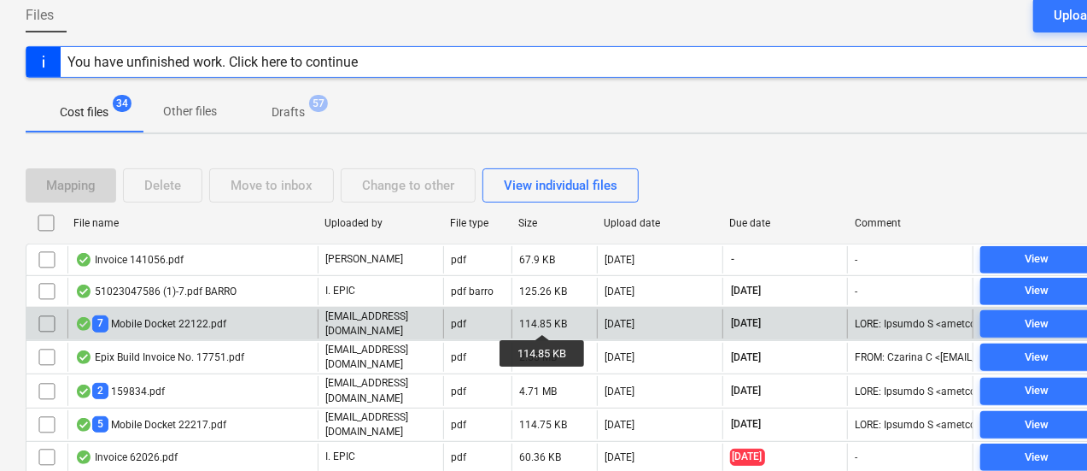
click at [547, 320] on div "114.85 KB" at bounding box center [543, 324] width 48 height 12
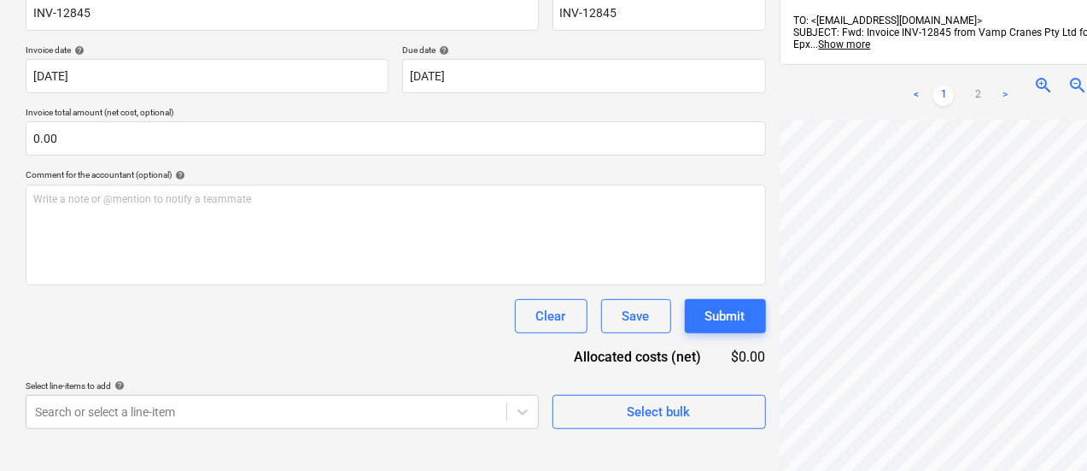
scroll to position [311, 0]
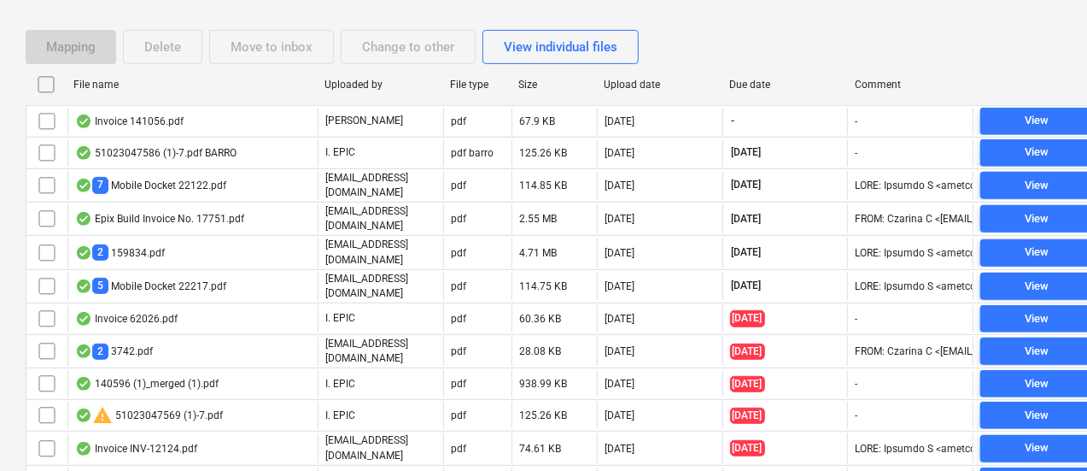
scroll to position [173, 0]
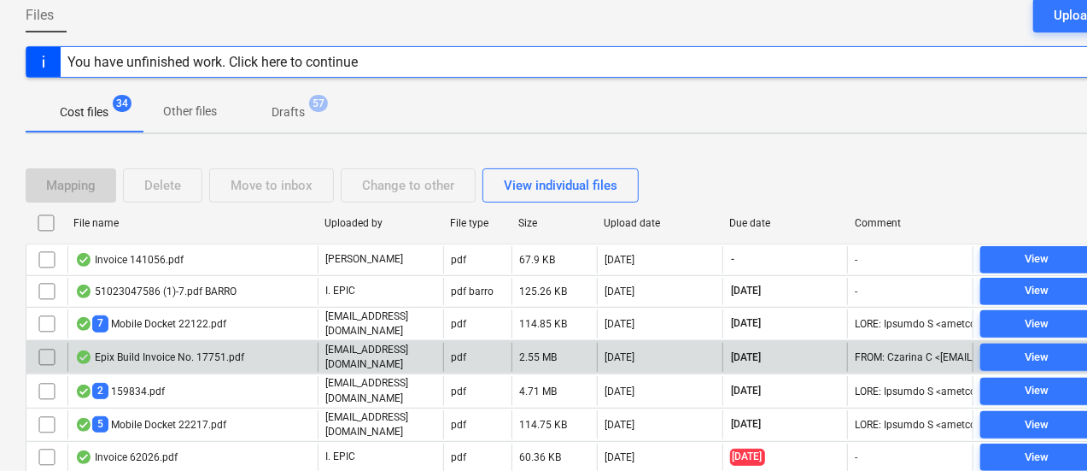
click at [304, 354] on div "Epix Build Invoice No. 17751.pdf" at bounding box center [192, 357] width 250 height 29
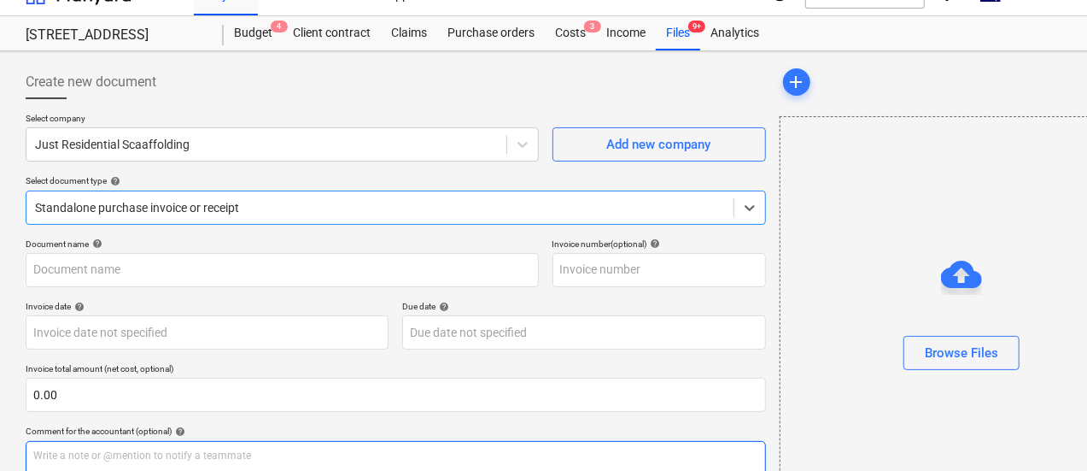
scroll to position [26, 0]
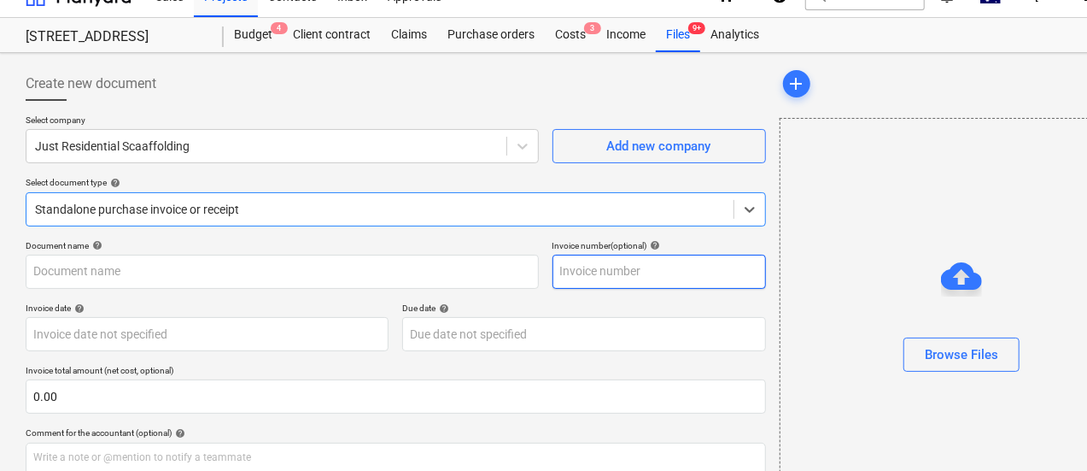
type input "00017751"
type input "[DATE]"
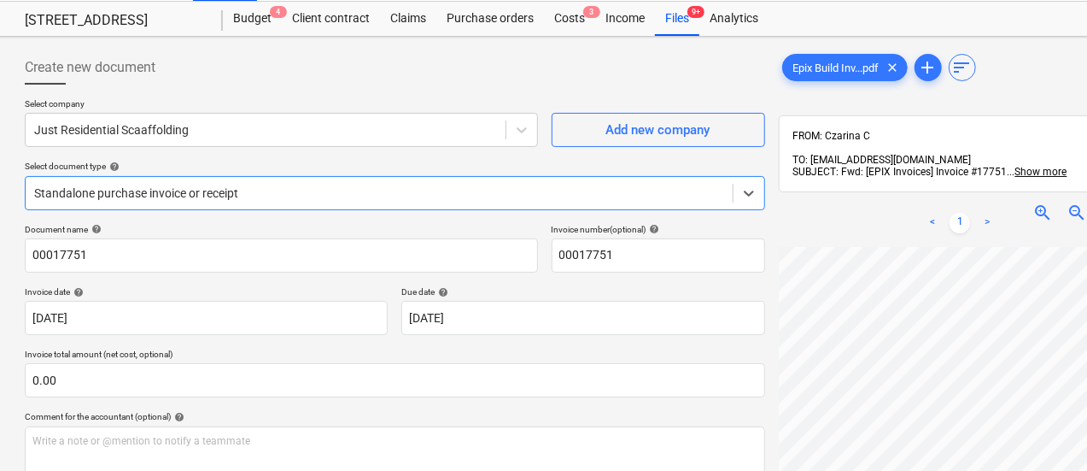
scroll to position [36, 1]
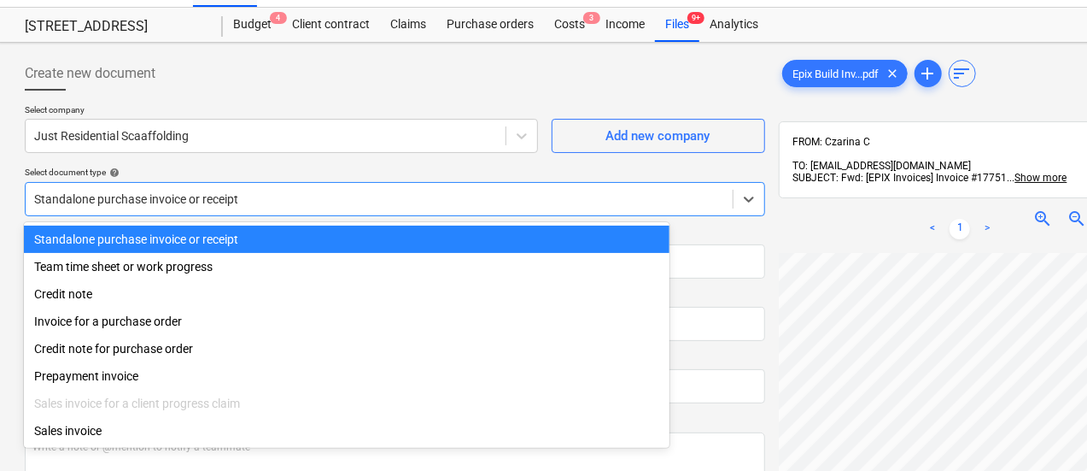
click at [184, 190] on div at bounding box center [379, 198] width 690 height 17
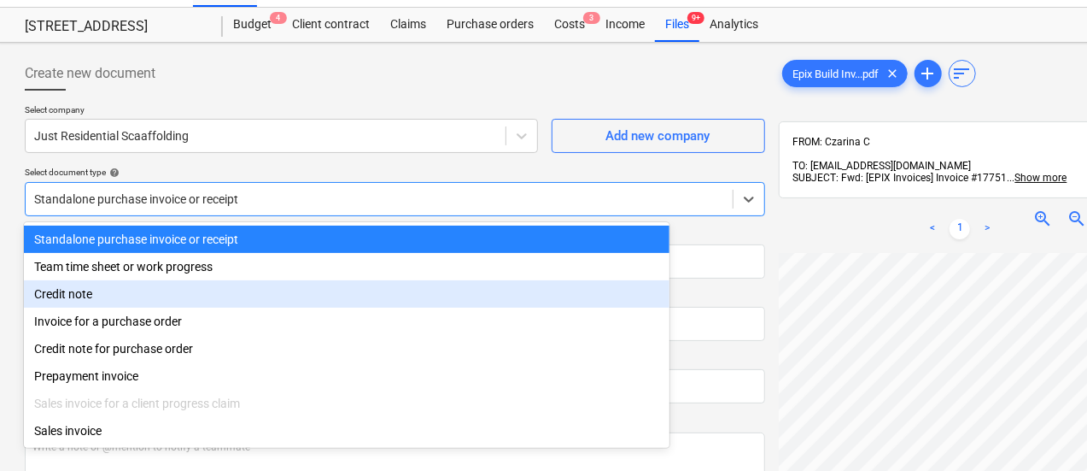
click at [206, 307] on div "Credit note" at bounding box center [347, 293] width 646 height 27
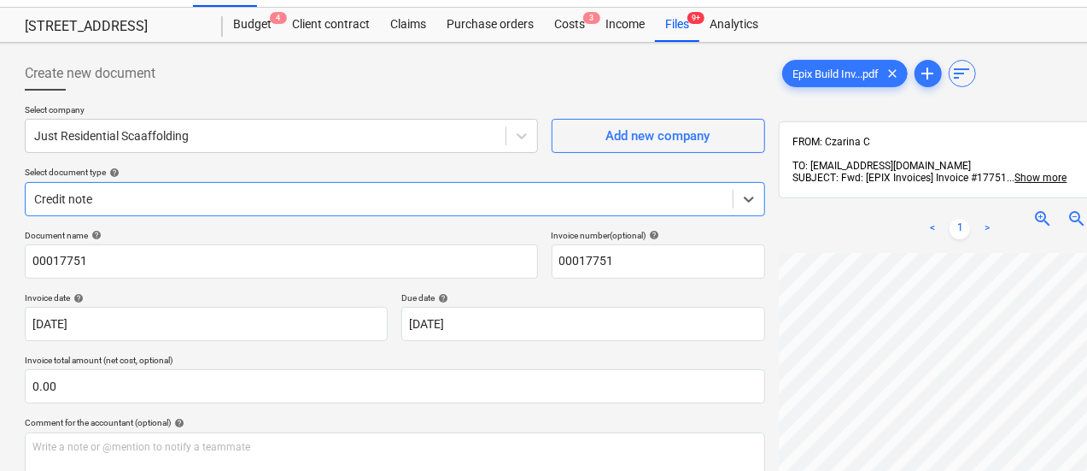
click at [178, 197] on div at bounding box center [379, 198] width 690 height 17
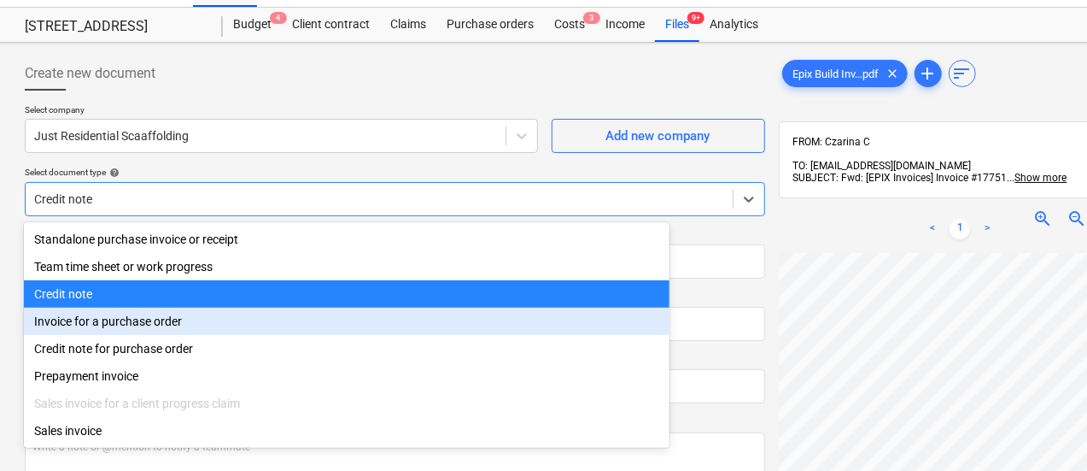
click at [178, 319] on div "Invoice for a purchase order" at bounding box center [347, 320] width 646 height 27
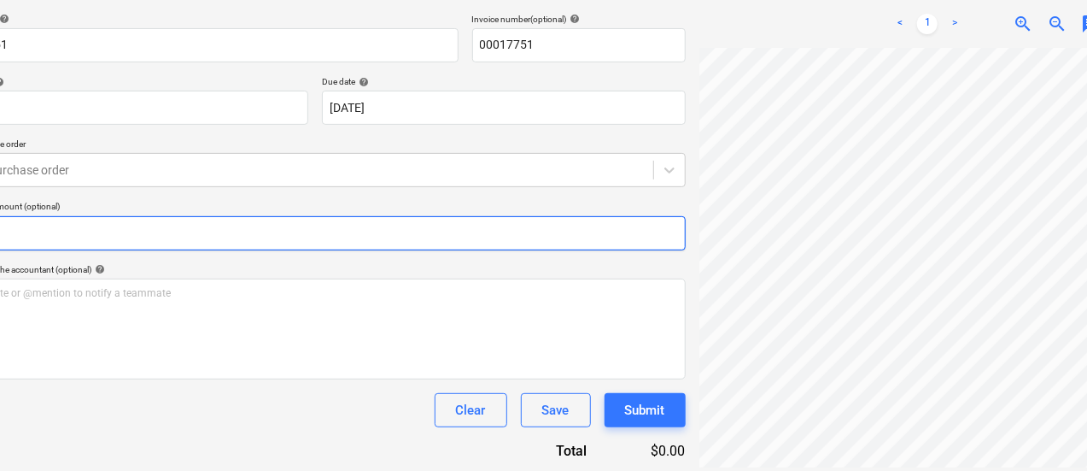
scroll to position [252, 0]
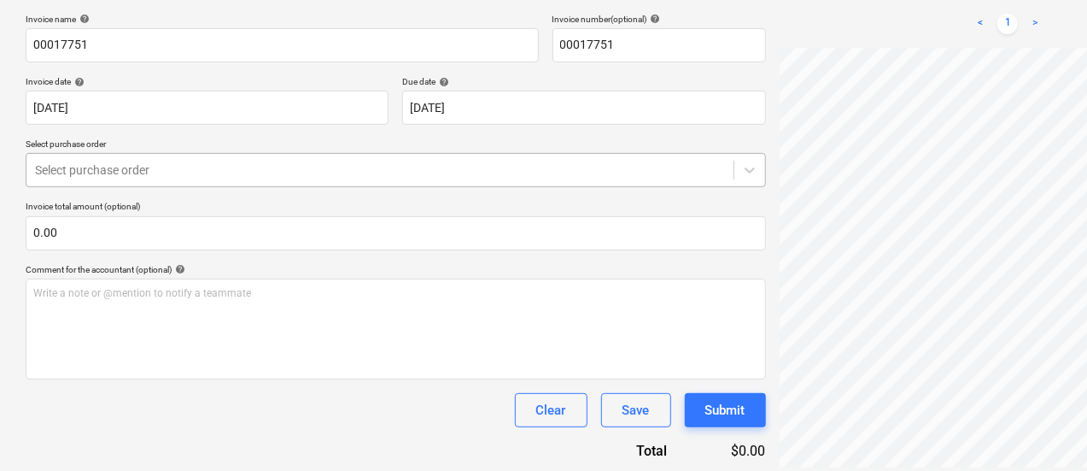
click at [168, 168] on div at bounding box center [380, 169] width 690 height 17
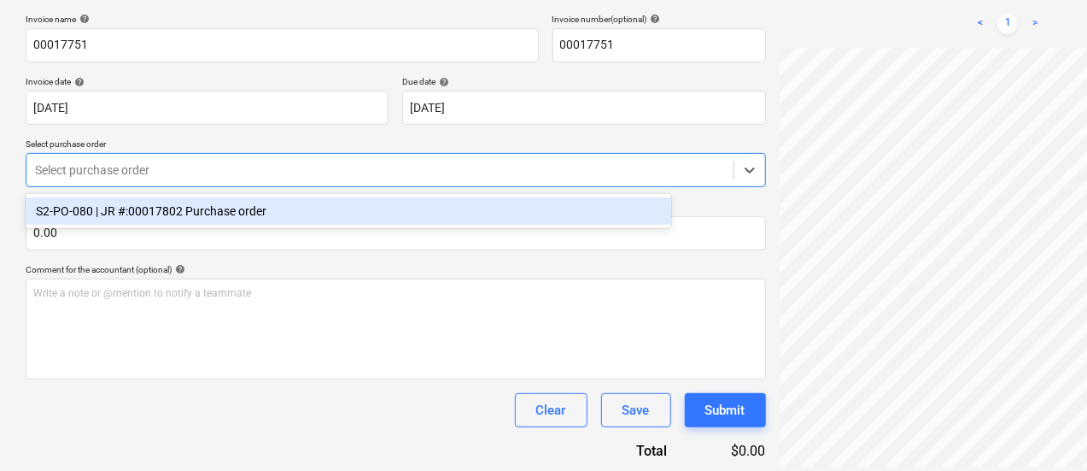
click at [207, 214] on div "S2-PO-080 | JR #:00017802 Purchase order" at bounding box center [349, 210] width 646 height 27
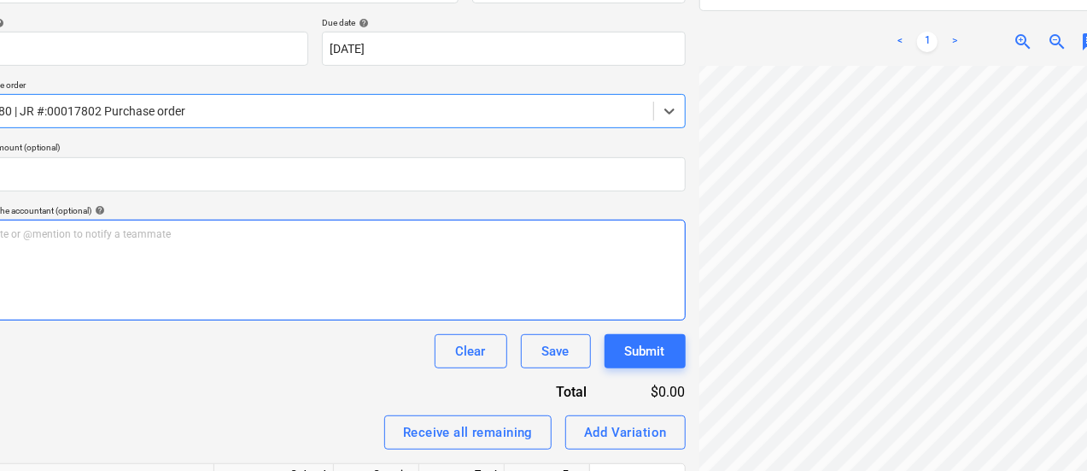
scroll to position [0, 186]
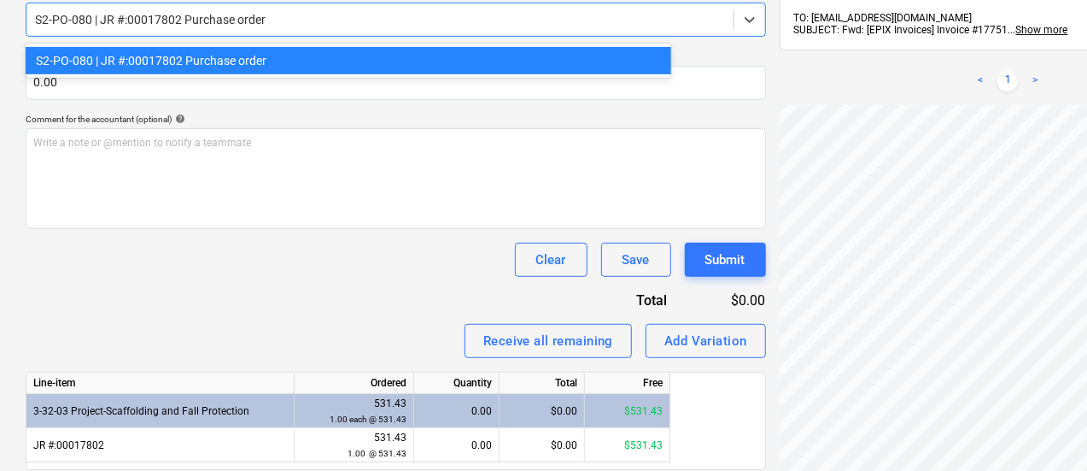
drag, startPoint x: 178, startPoint y: 18, endPoint x: 132, endPoint y: 14, distance: 46.3
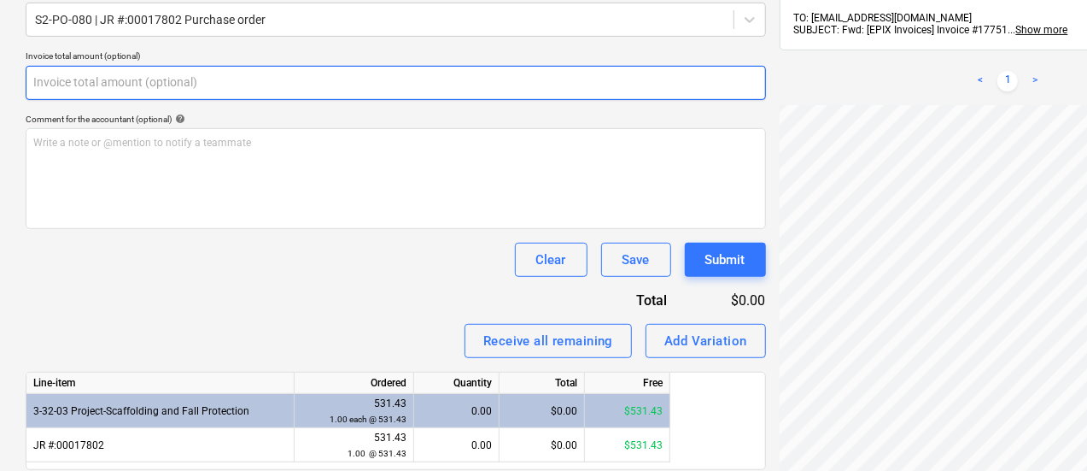
drag, startPoint x: 132, startPoint y: 14, endPoint x: 665, endPoint y: 97, distance: 539.5
click at [665, 97] on input "text" at bounding box center [396, 83] width 741 height 34
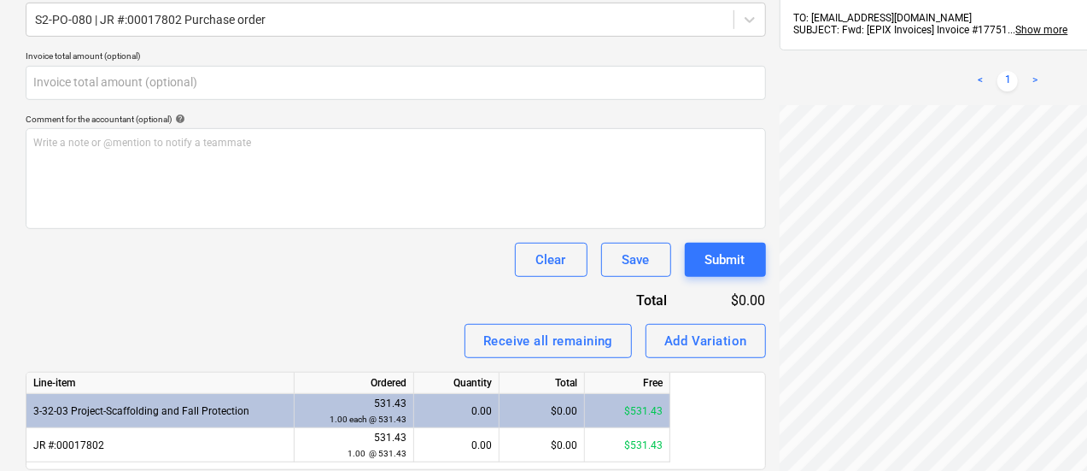
type input "0.00"
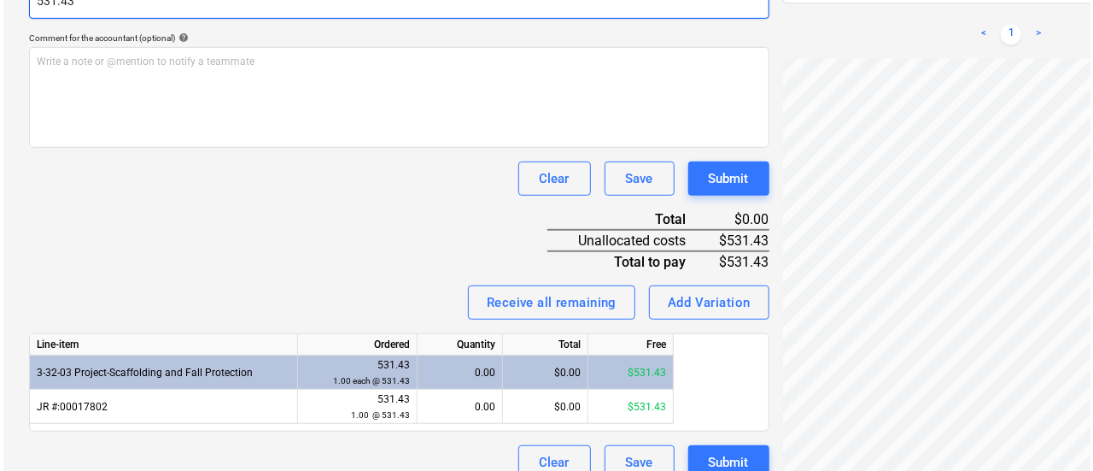
scroll to position [505, 0]
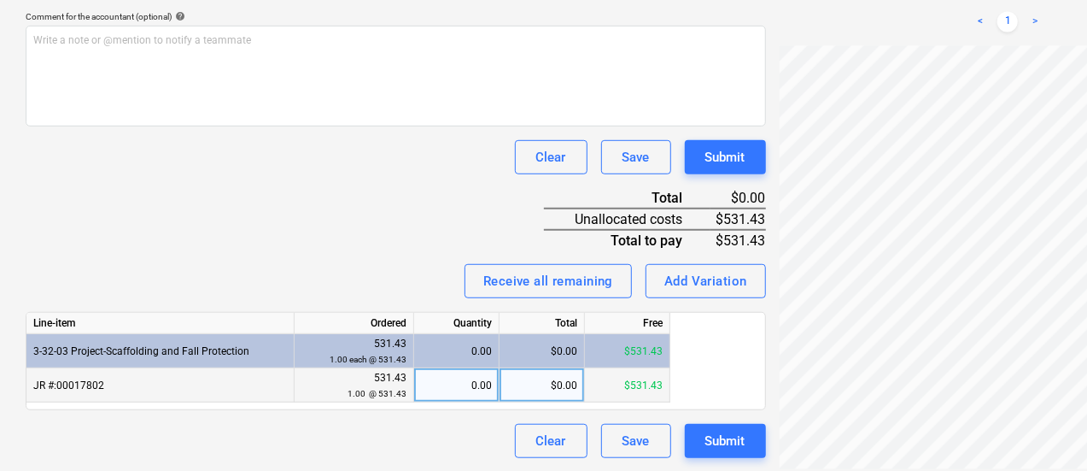
type input "531.43"
click at [477, 394] on div "0.00" at bounding box center [456, 385] width 71 height 34
type input "1"
click at [483, 288] on div "Receive all remaining" at bounding box center [548, 281] width 130 height 22
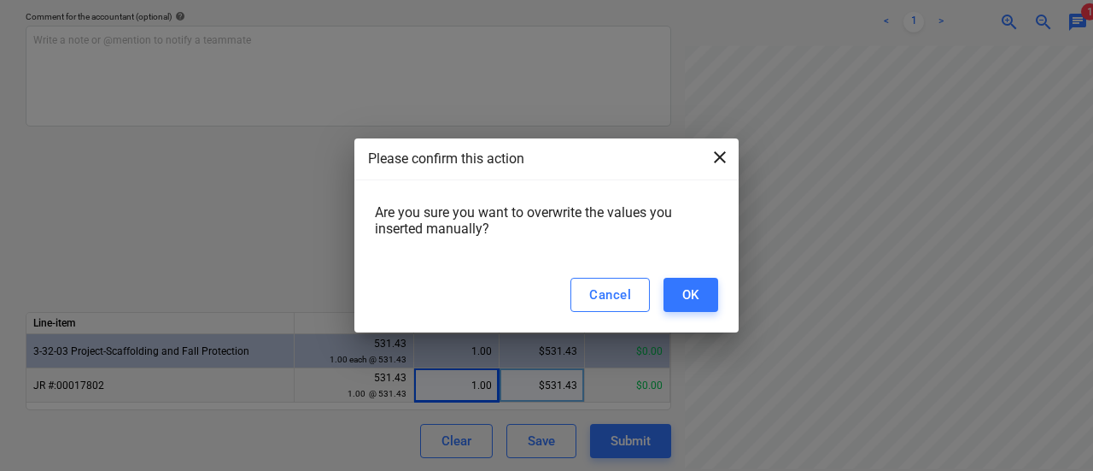
click at [715, 158] on span "close" at bounding box center [720, 157] width 20 height 20
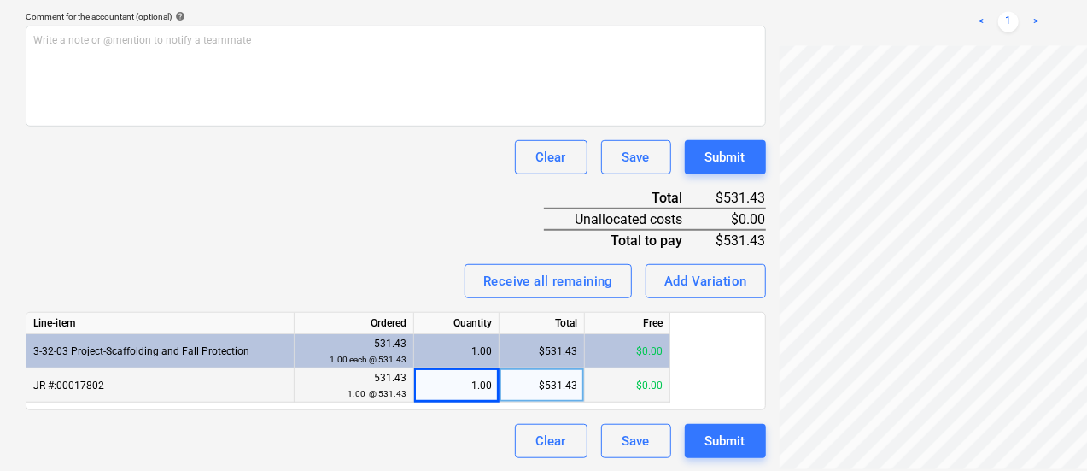
click at [296, 182] on div "Invoice name help 00017751 Invoice number (optional) help 00017751 Invoice date…" at bounding box center [396, 109] width 741 height 697
click at [685, 453] on button "Submit" at bounding box center [725, 441] width 81 height 34
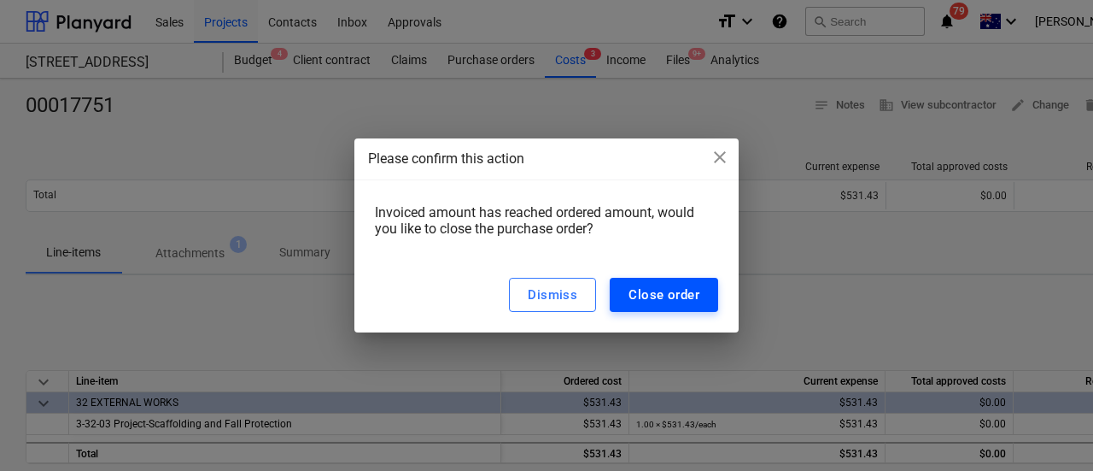
click at [682, 302] on div "Close order" at bounding box center [664, 295] width 71 height 22
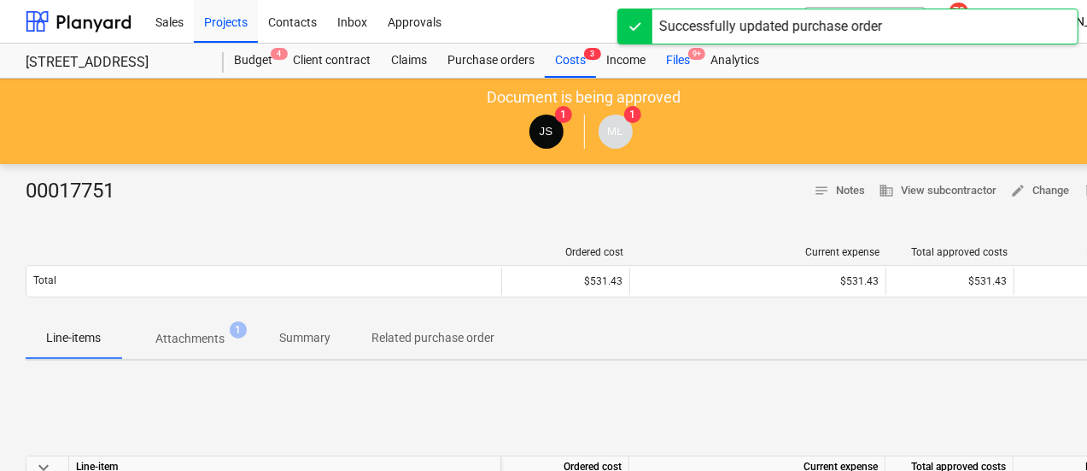
click at [682, 58] on div "Files 9+" at bounding box center [678, 61] width 44 height 34
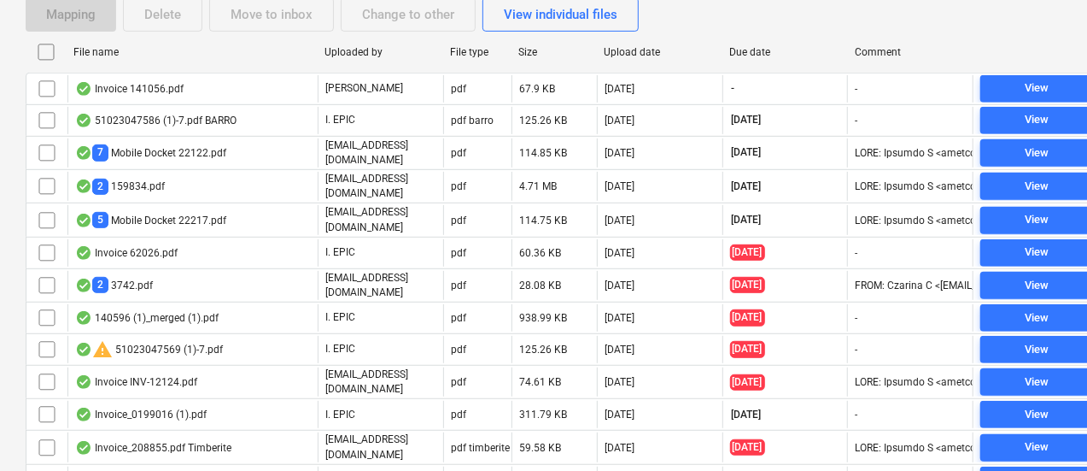
scroll to position [342, 0]
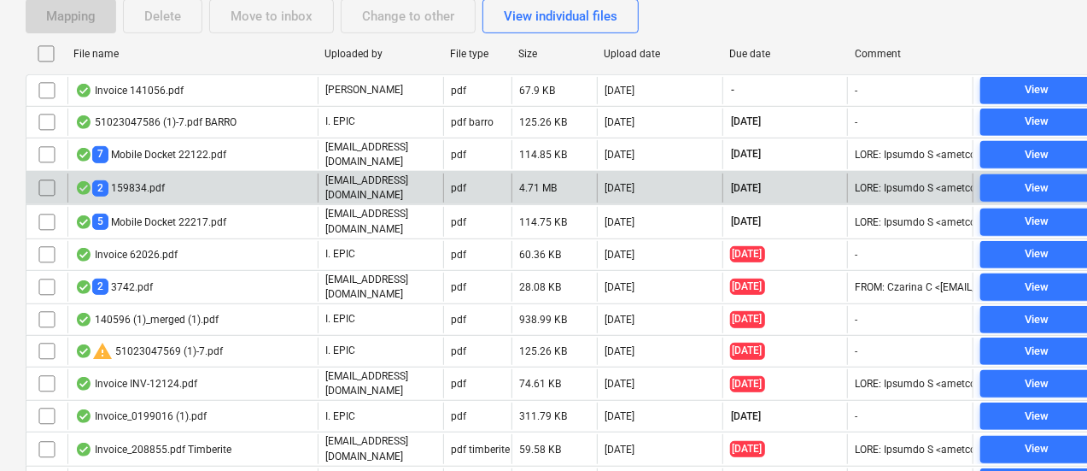
click at [291, 176] on div "2 159834.pdf" at bounding box center [192, 187] width 250 height 29
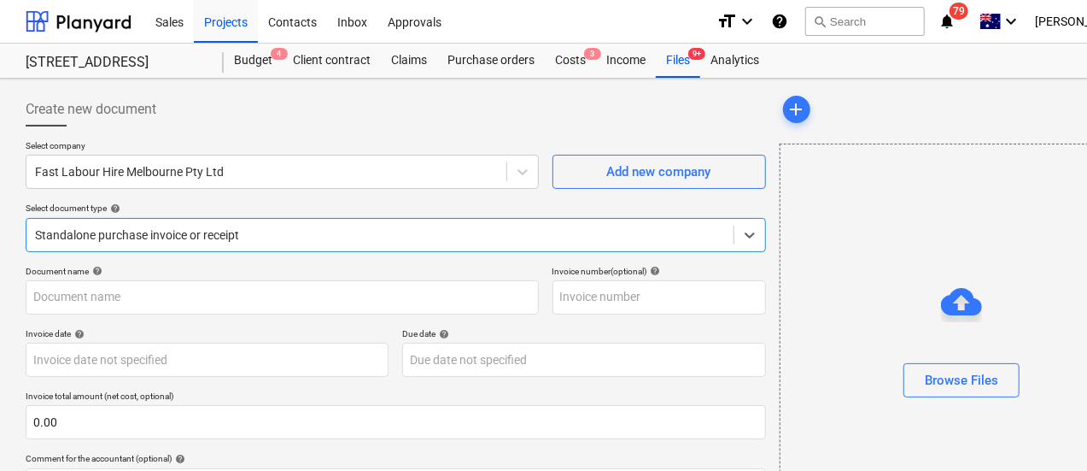
type input "159834"
type input "[DATE]"
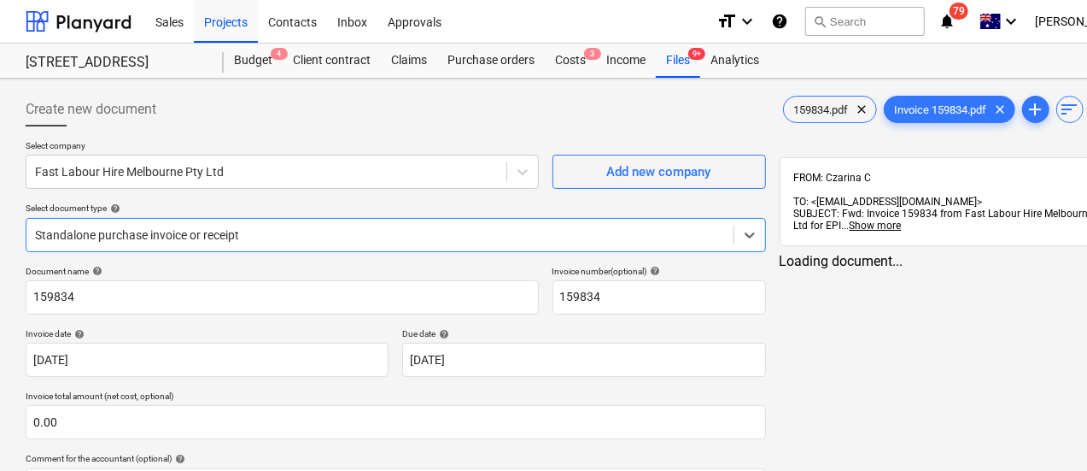
scroll to position [56, 0]
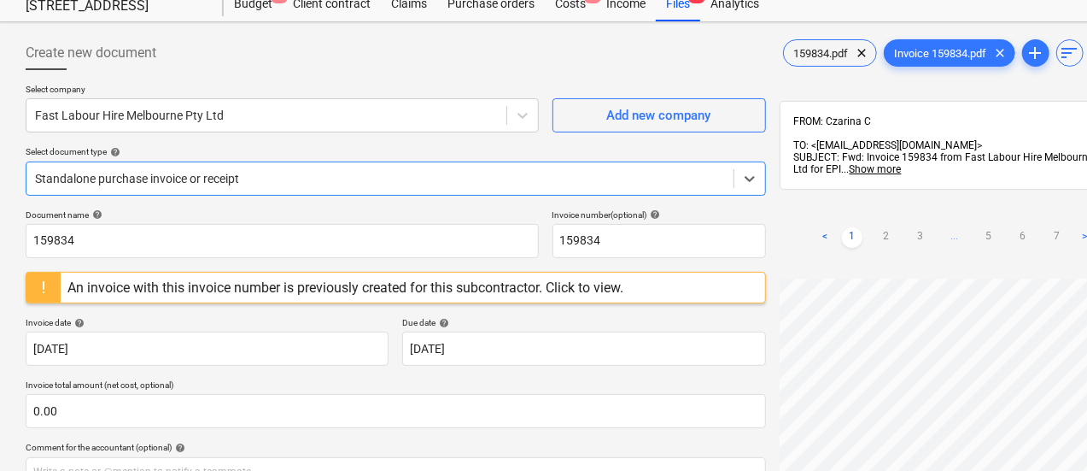
click at [345, 133] on div "Select company Fast Labour Hire Melbourne Pty Ltd Add new company Select docume…" at bounding box center [396, 147] width 741 height 126
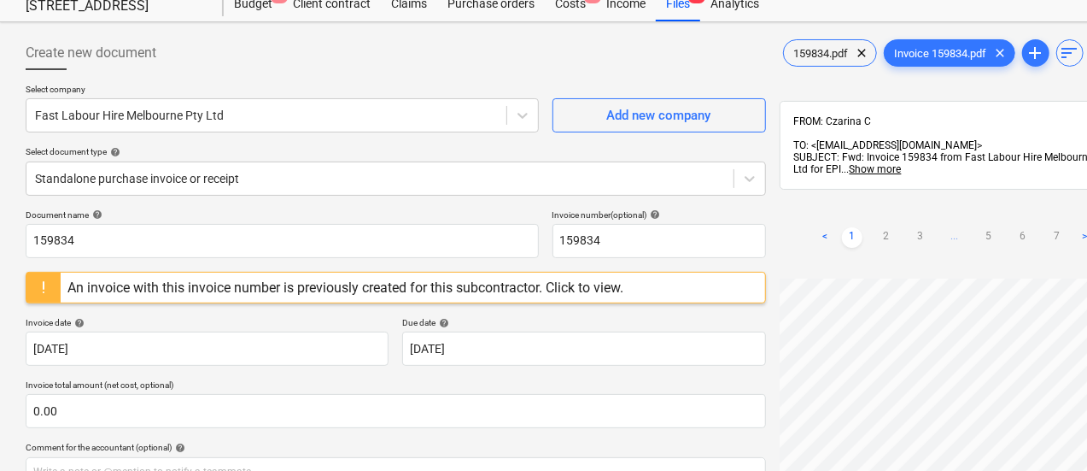
click at [338, 91] on p "Select company" at bounding box center [282, 91] width 513 height 15
click at [342, 114] on div at bounding box center [266, 115] width 463 height 17
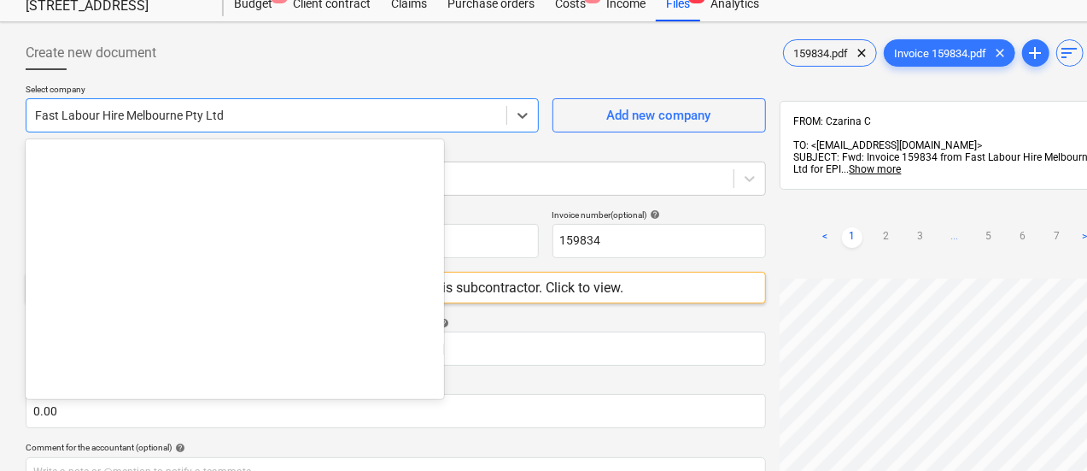
scroll to position [10702, 0]
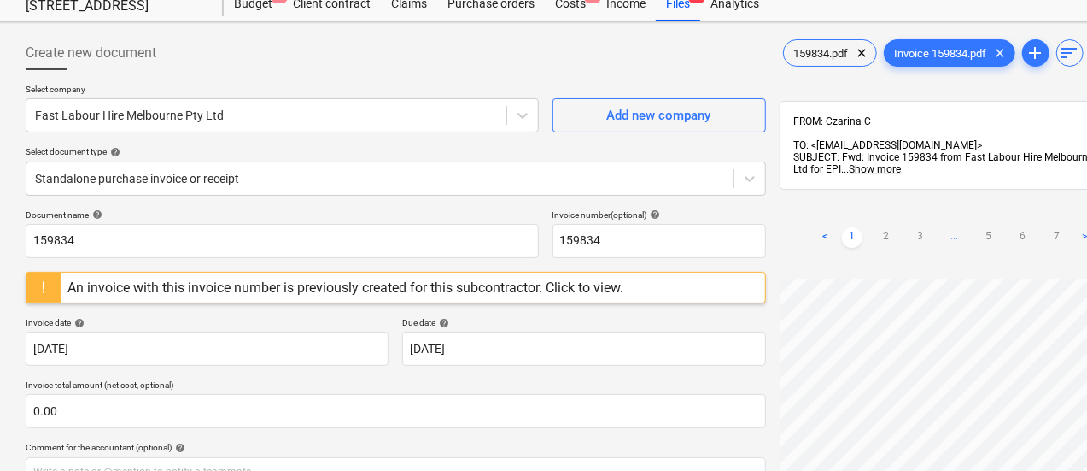
click at [345, 65] on div "Create new document" at bounding box center [396, 53] width 741 height 34
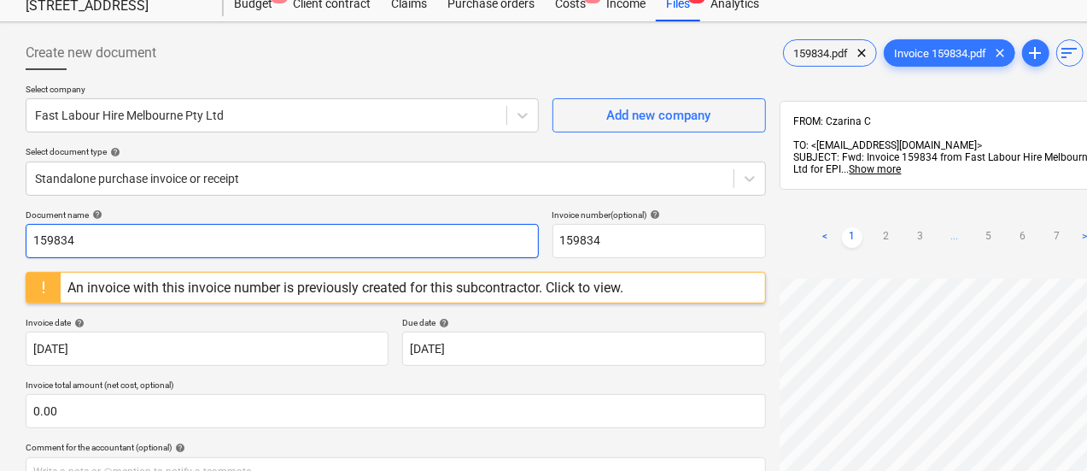
click at [287, 232] on input "159834" at bounding box center [282, 241] width 513 height 34
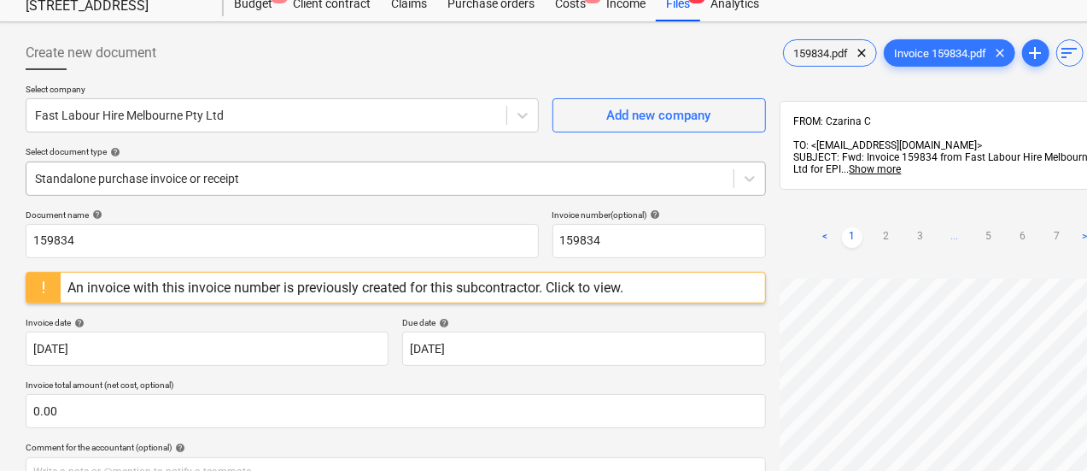
click at [395, 177] on div at bounding box center [380, 178] width 690 height 17
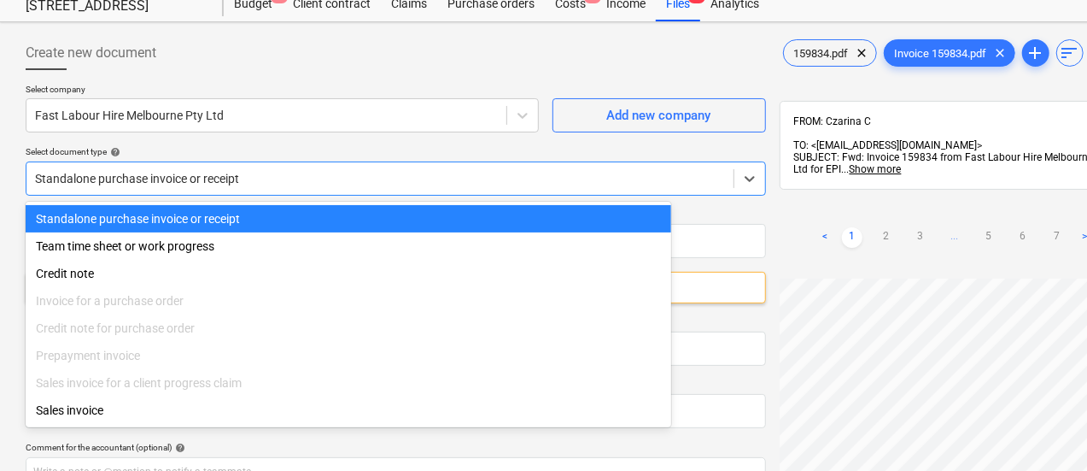
click at [386, 158] on p "Select document type help" at bounding box center [396, 153] width 741 height 15
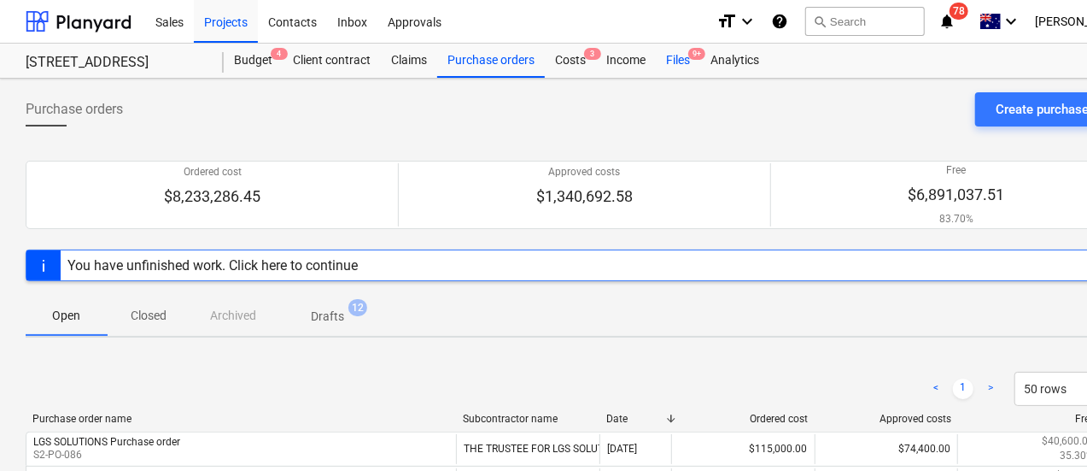
click at [694, 69] on div "Files 9+" at bounding box center [678, 61] width 44 height 34
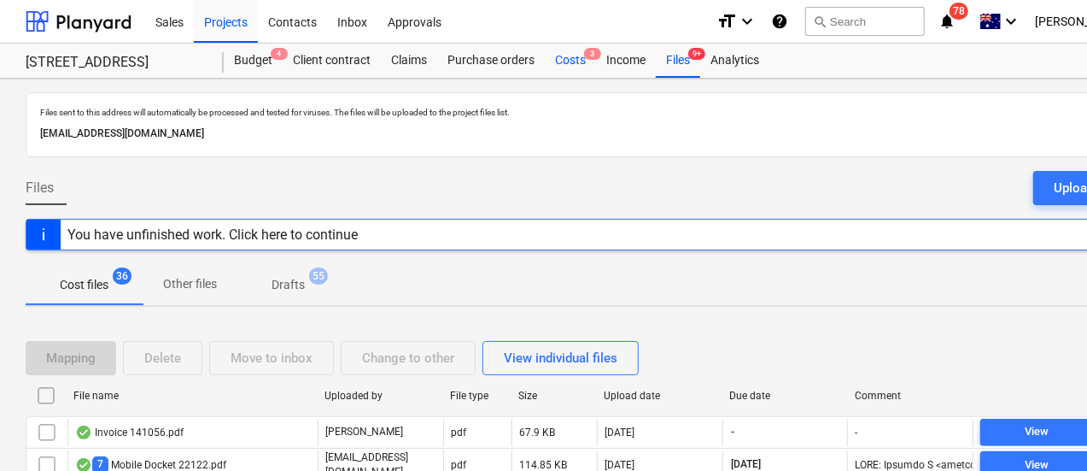
click at [565, 60] on div "Costs 3" at bounding box center [570, 61] width 51 height 34
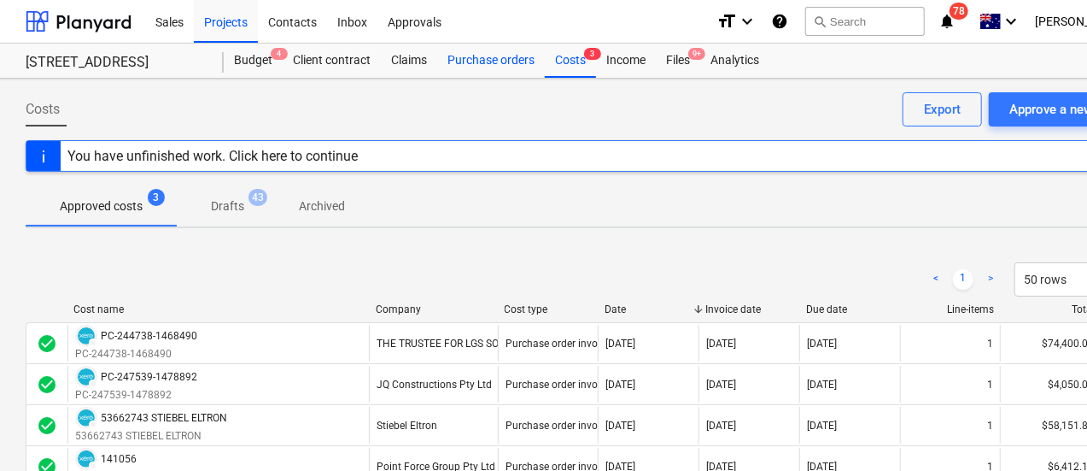
click at [466, 65] on div "Purchase orders" at bounding box center [491, 61] width 108 height 34
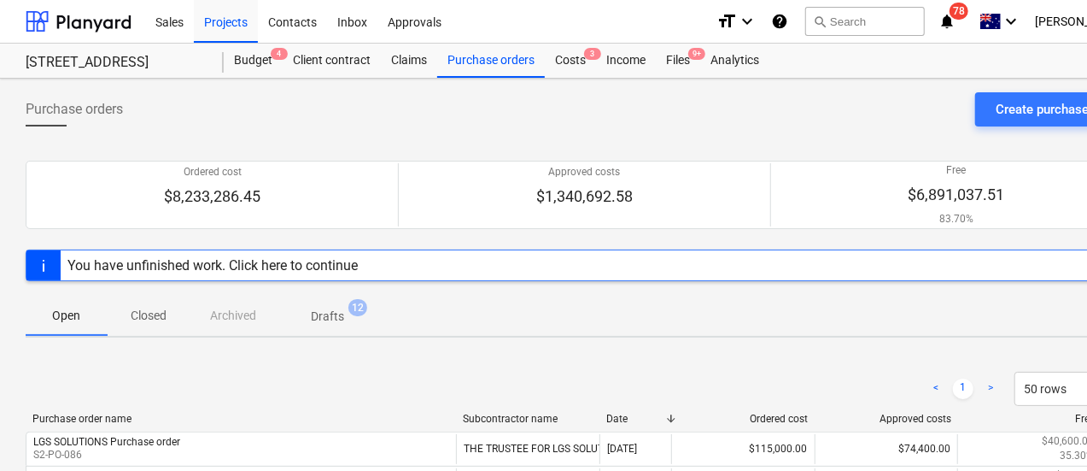
click at [178, 312] on span "Closed" at bounding box center [149, 316] width 82 height 28
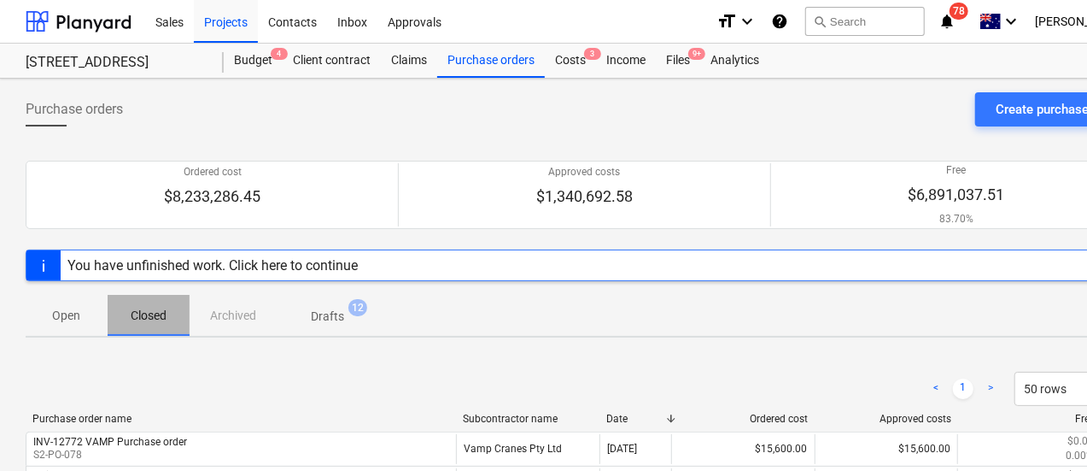
click at [178, 312] on span "Closed" at bounding box center [149, 316] width 82 height 28
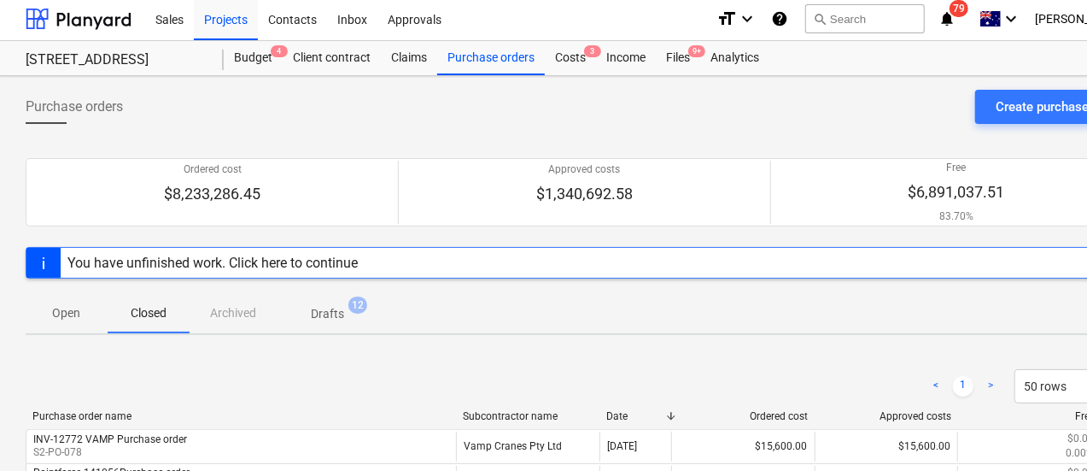
scroll to position [2, 0]
click at [572, 58] on div "Costs 3" at bounding box center [570, 59] width 51 height 34
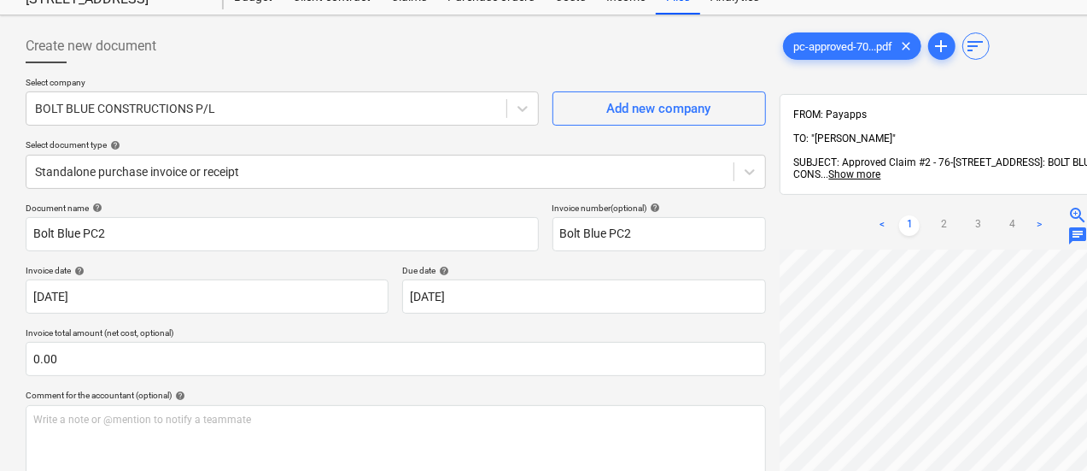
scroll to position [0, 450]
